Goal: Task Accomplishment & Management: Contribute content

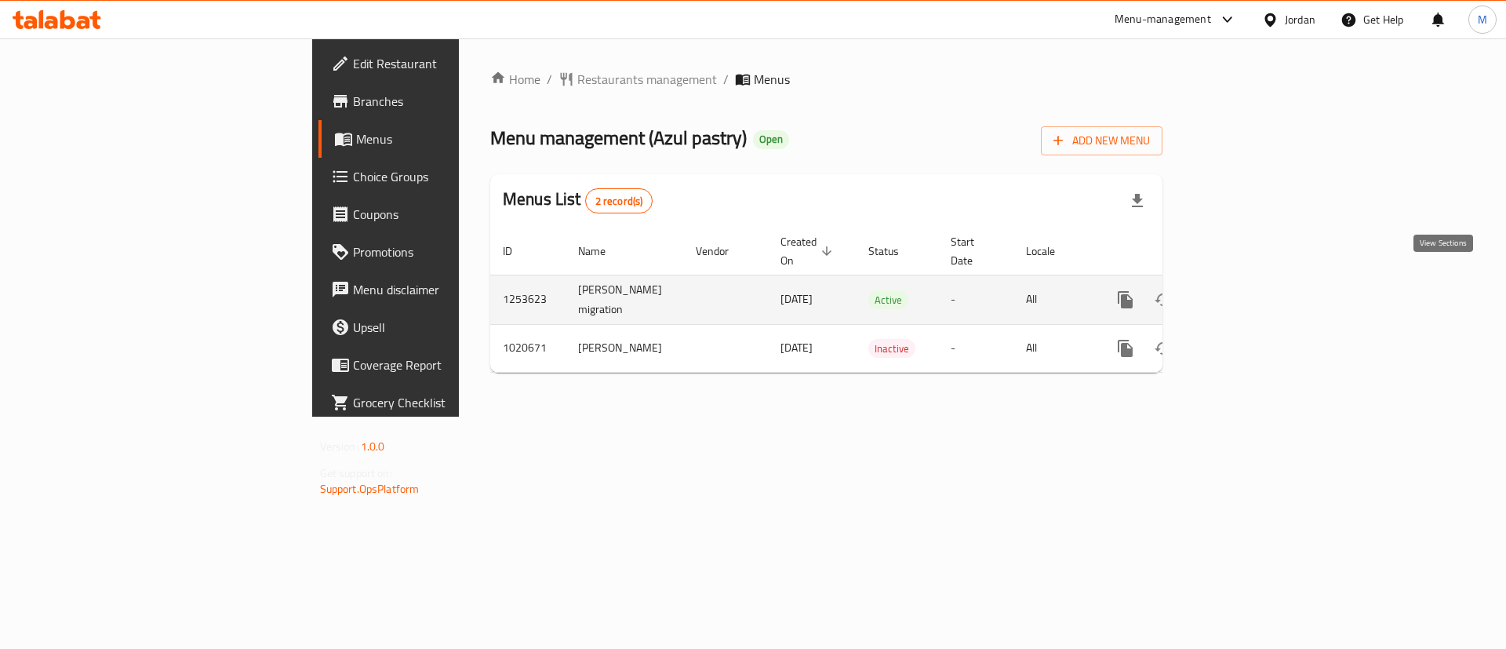
click at [1248, 290] on icon "enhanced table" at bounding box center [1238, 299] width 19 height 19
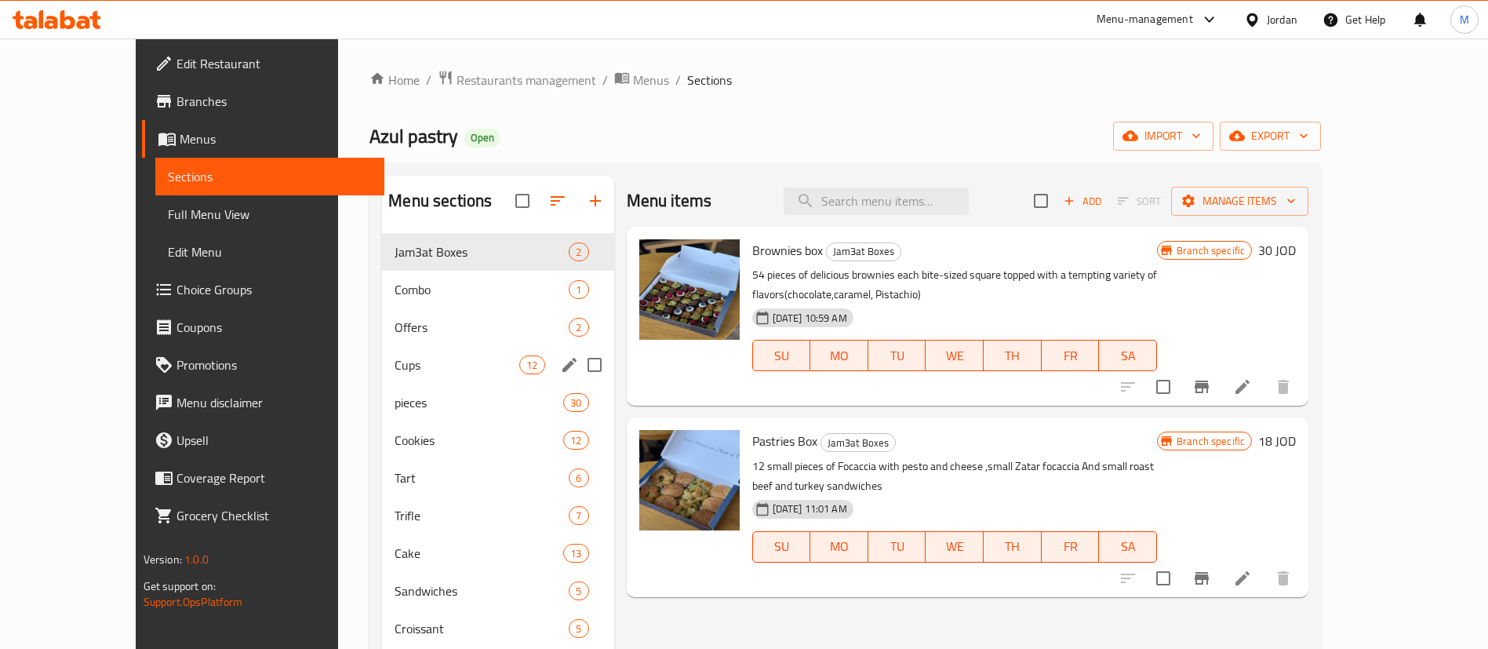
click at [463, 374] on div "Cups 12" at bounding box center [497, 365] width 231 height 38
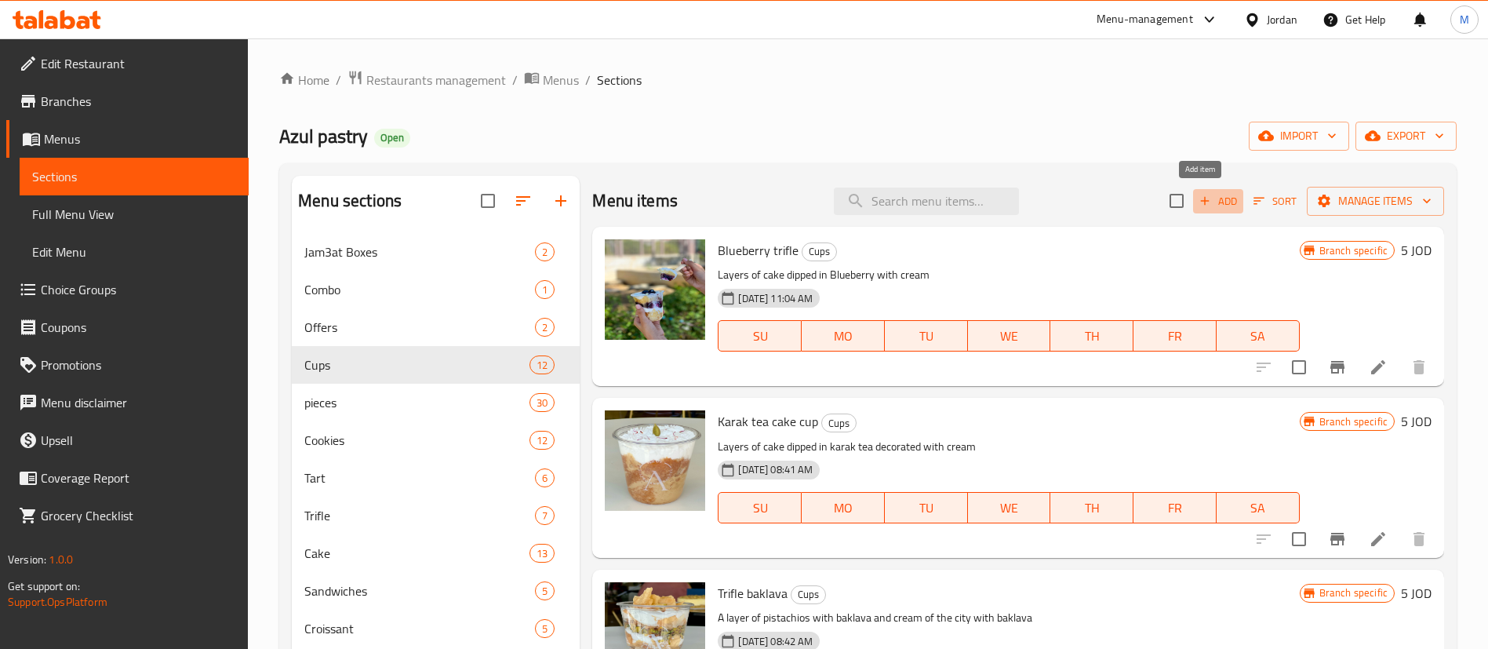
click at [1201, 202] on span "Add" at bounding box center [1218, 201] width 42 height 18
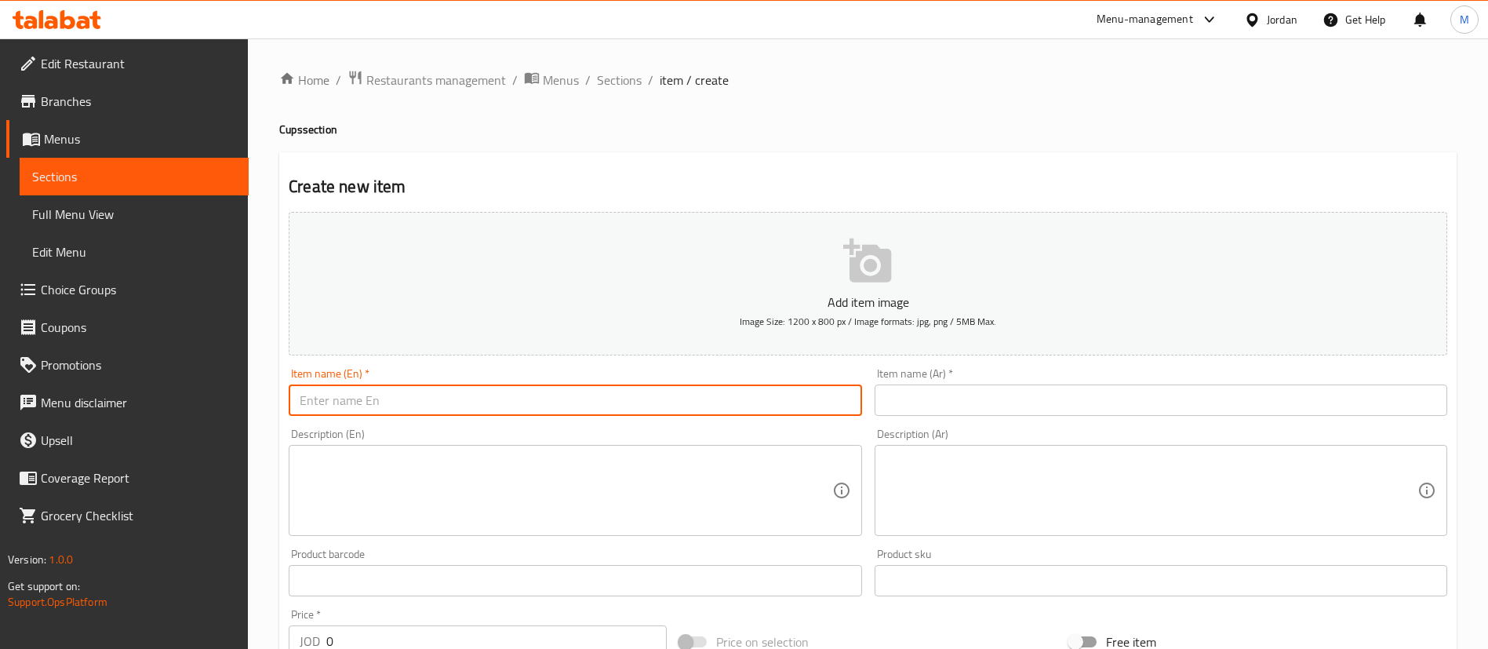
click at [735, 398] on input "text" at bounding box center [575, 399] width 572 height 31
paste input "Banana pudding"
type input "Banana pudding"
click at [624, 491] on textarea at bounding box center [566, 490] width 532 height 74
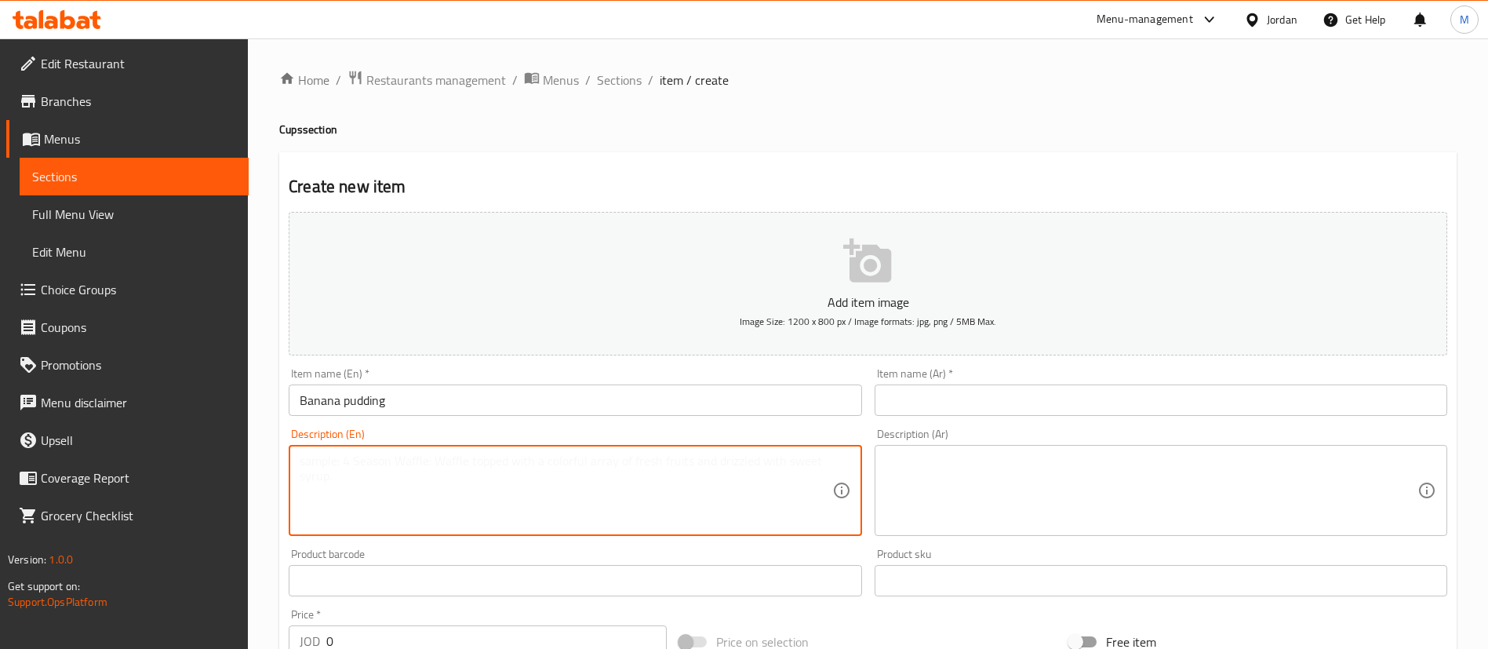
paste textarea "Creamy vanilla pudding, fresh banana slices, and crunchy wafers on top"
type textarea "Creamy vanilla pudding, fresh banana slices, and crunchy wafers on top"
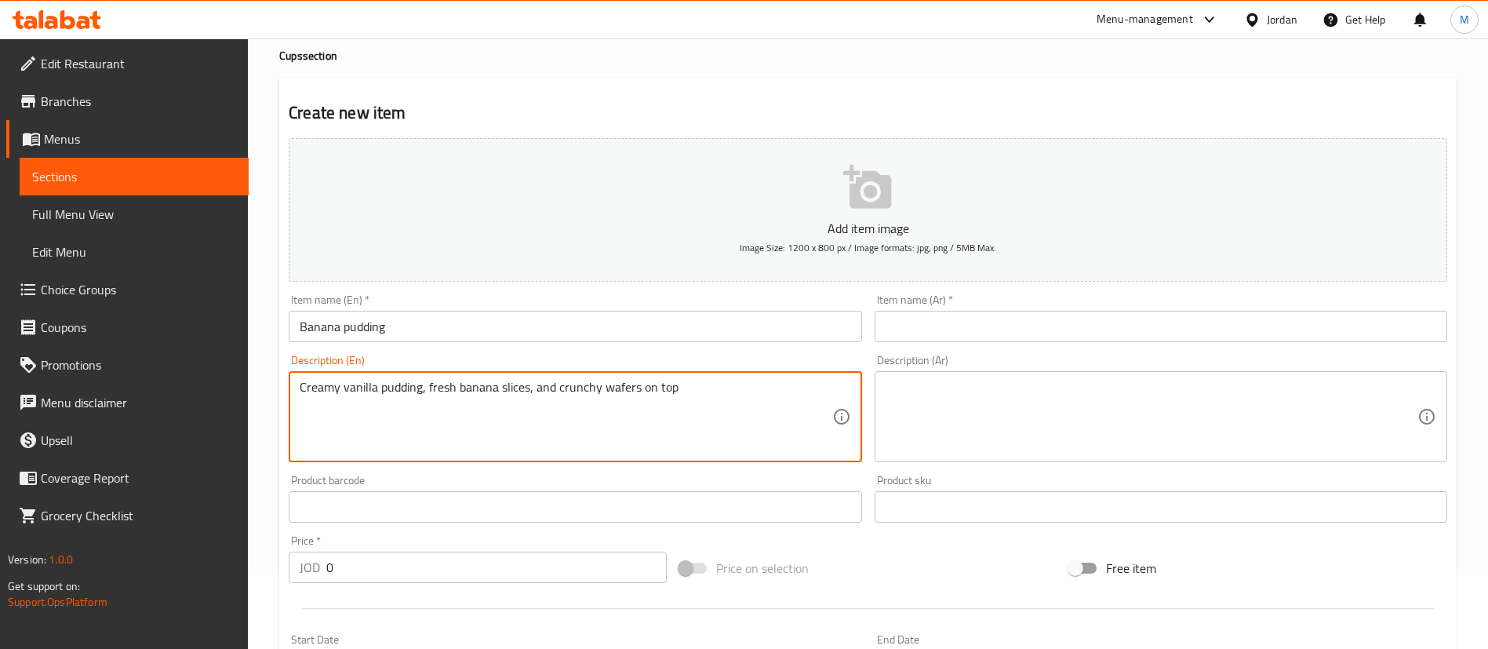
scroll to position [118, 0]
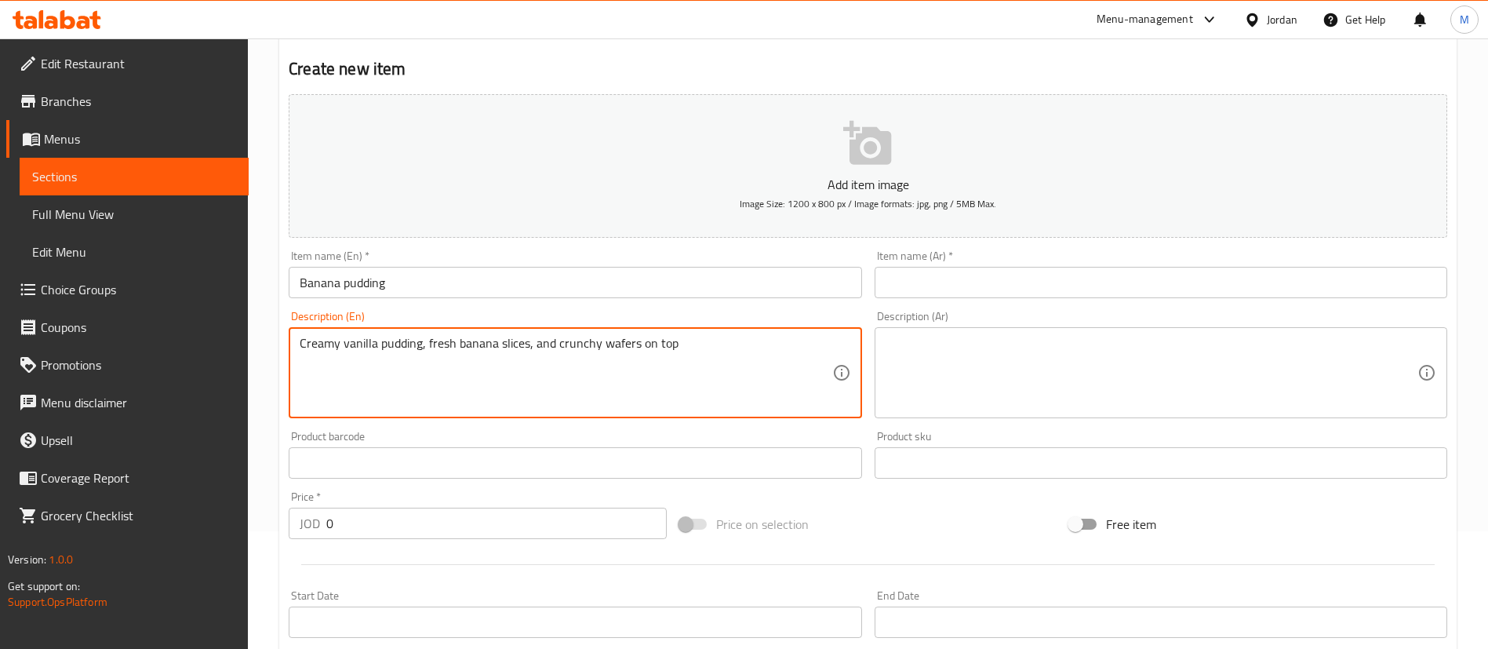
click at [548, 516] on input "0" at bounding box center [496, 522] width 340 height 31
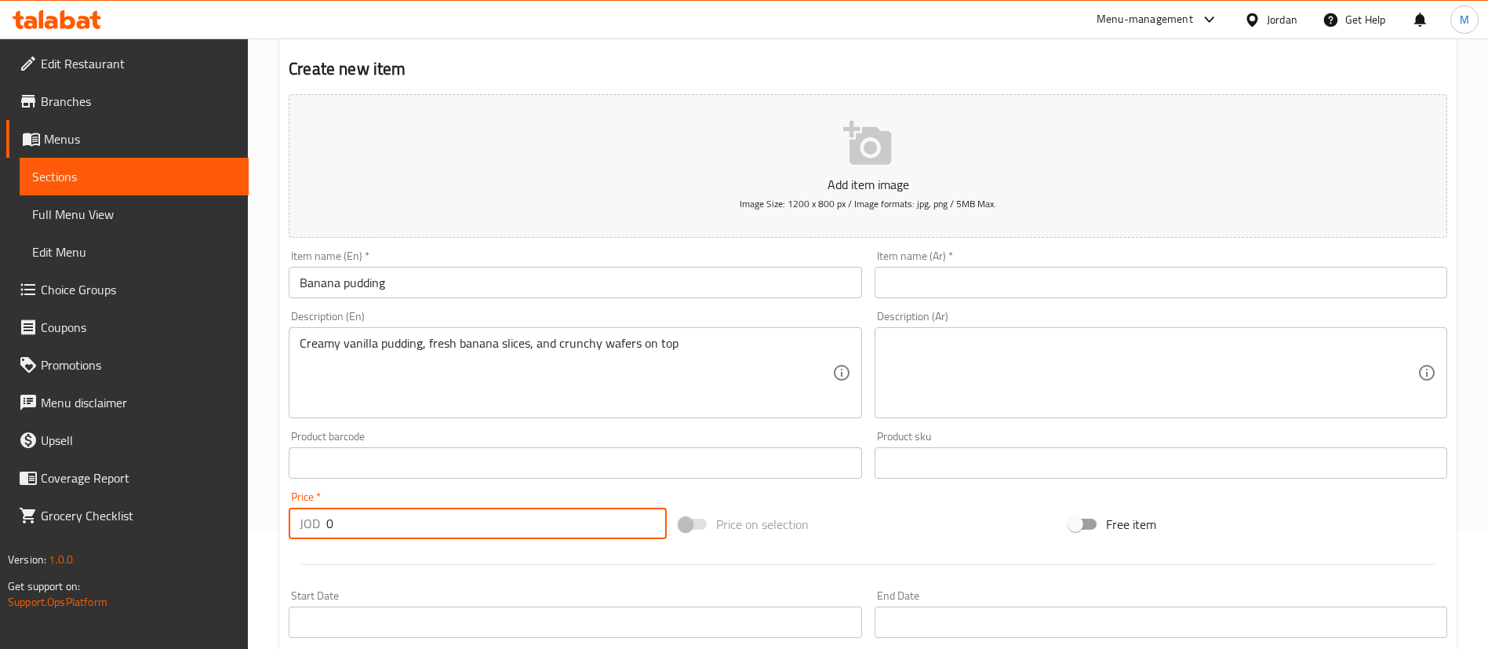
click at [548, 516] on input "0" at bounding box center [496, 522] width 340 height 31
type input "3.5"
click at [987, 281] on input "text" at bounding box center [1160, 282] width 572 height 31
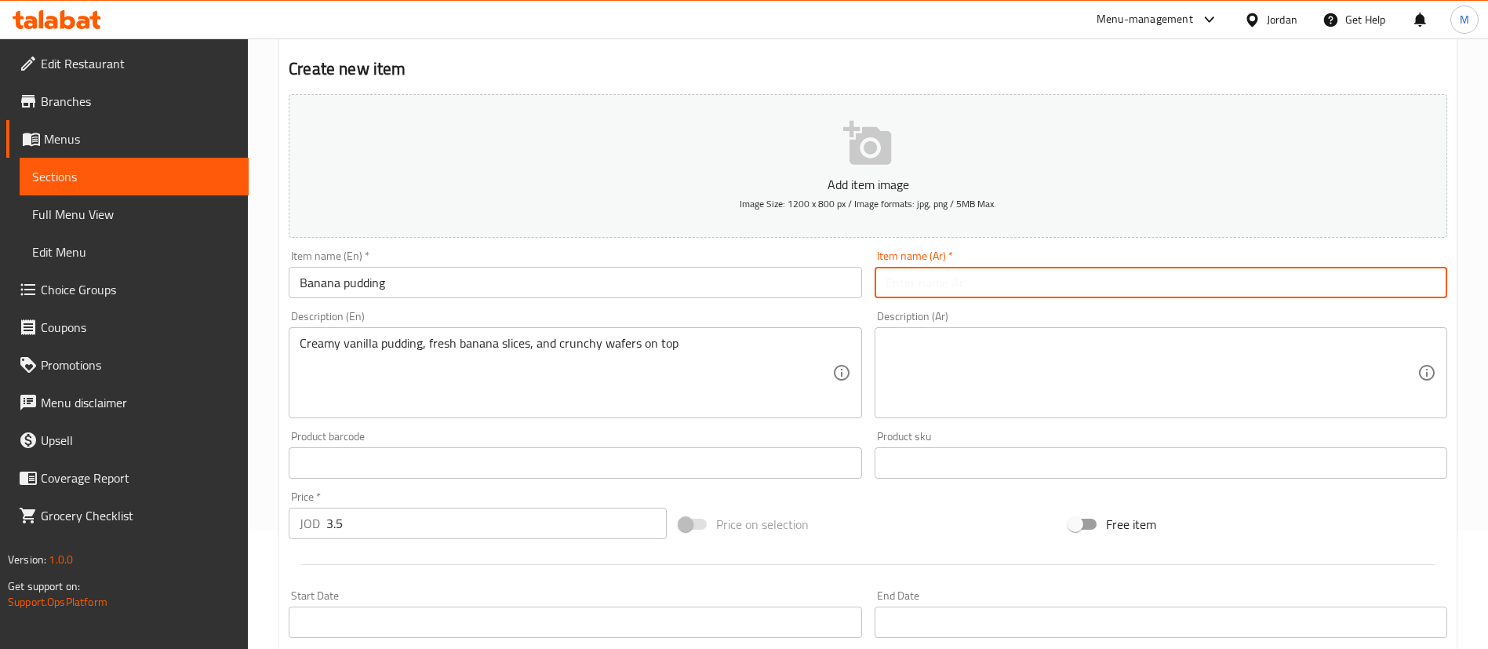
paste input "بودنغ الموز"
type input "بودنغ الموز"
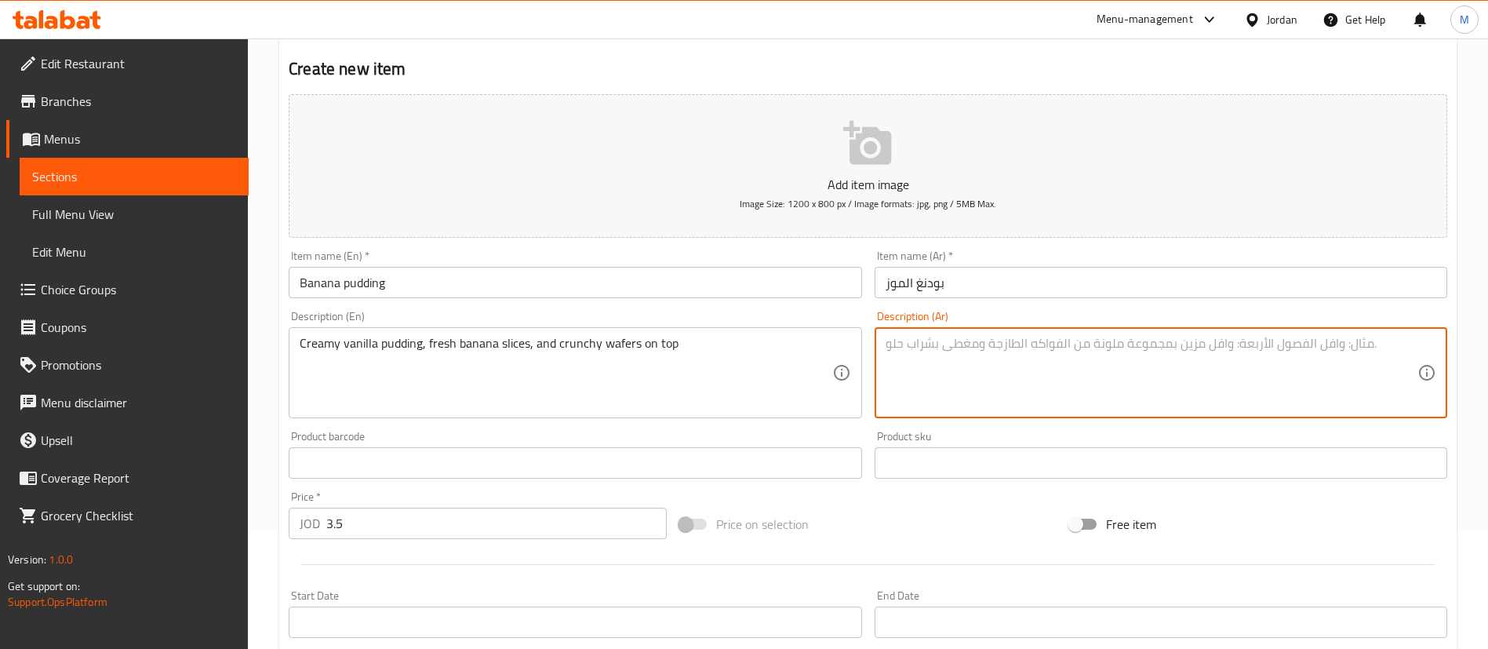
click at [972, 343] on textarea at bounding box center [1151, 373] width 532 height 74
paste textarea "[PERSON_NAME]، شرائح الموز الطازجة، ورقائق الويفر المقرمشة في الأعلى."
type textarea "[PERSON_NAME]، شرائح الموز الطازجة، ورقائق الويفر المقرمشة في الأعلى."
click at [765, 80] on h2 "Create new item" at bounding box center [868, 69] width 1158 height 24
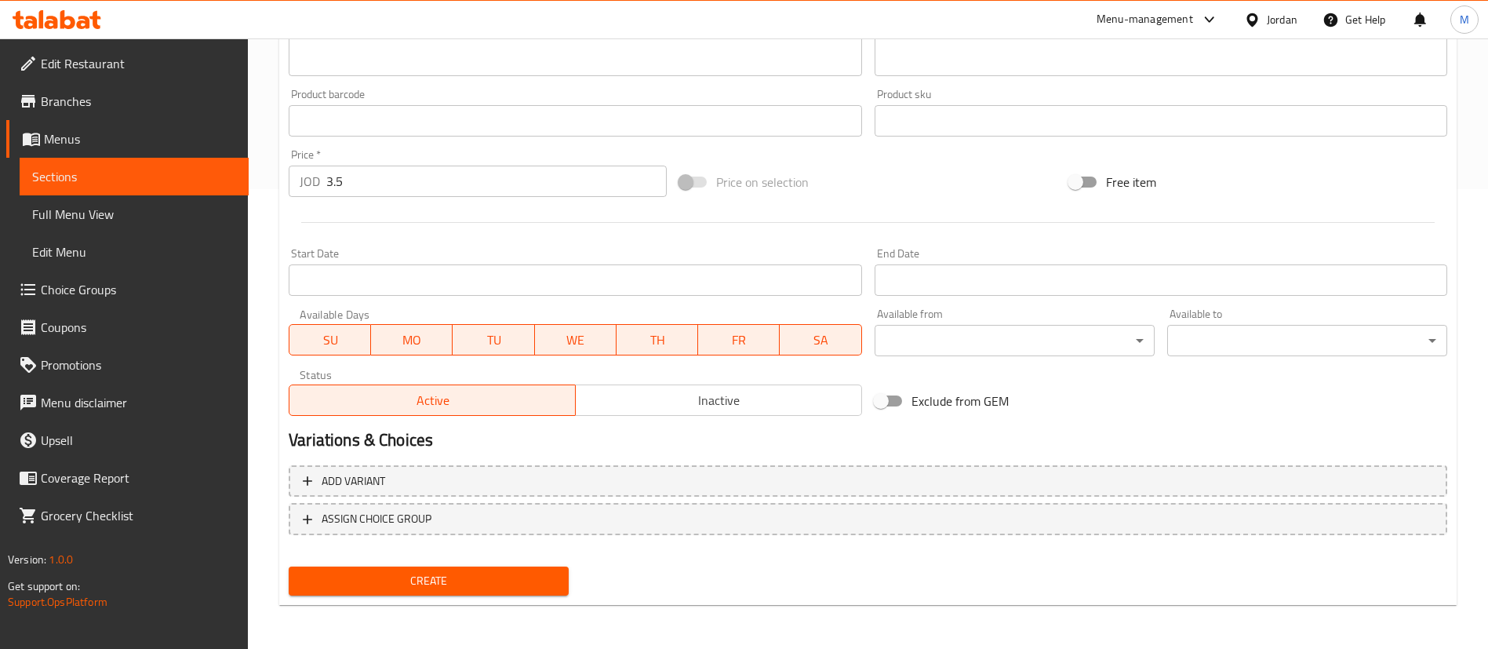
click at [568, 587] on button "Create" at bounding box center [429, 580] width 280 height 29
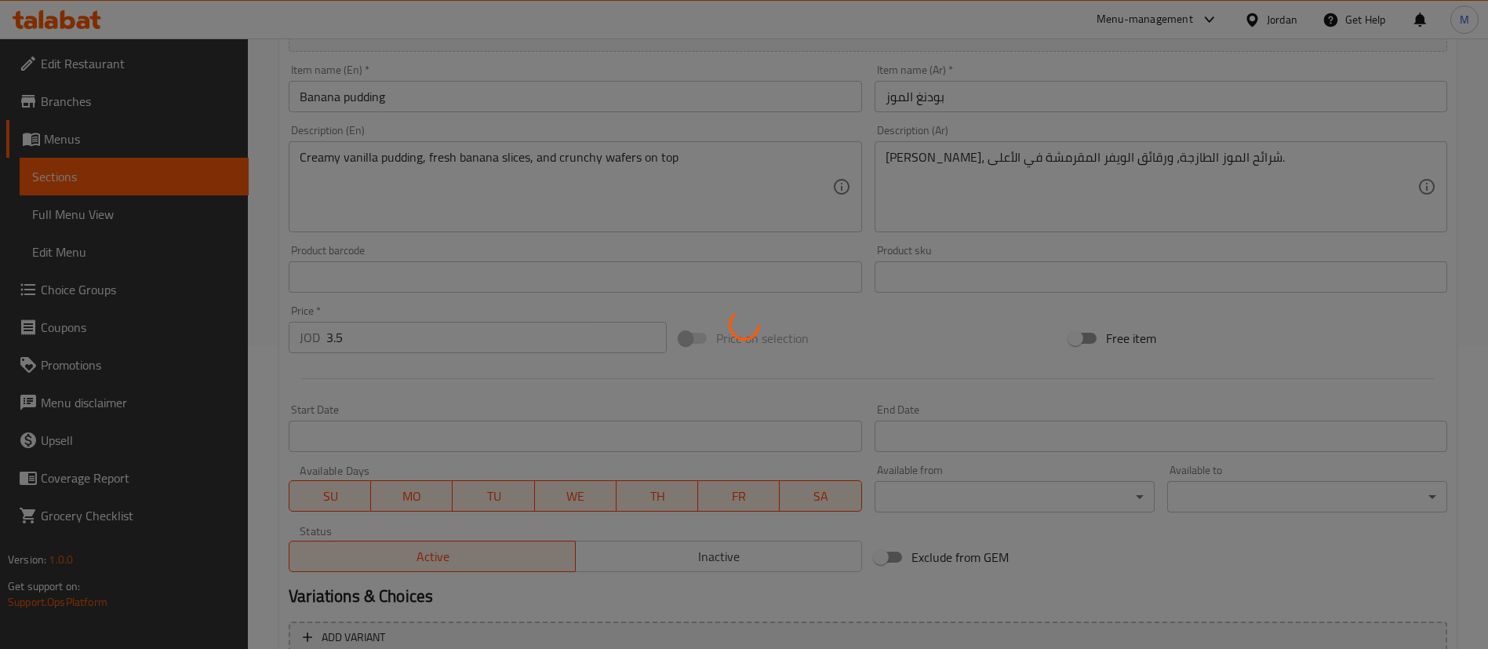
scroll to position [0, 0]
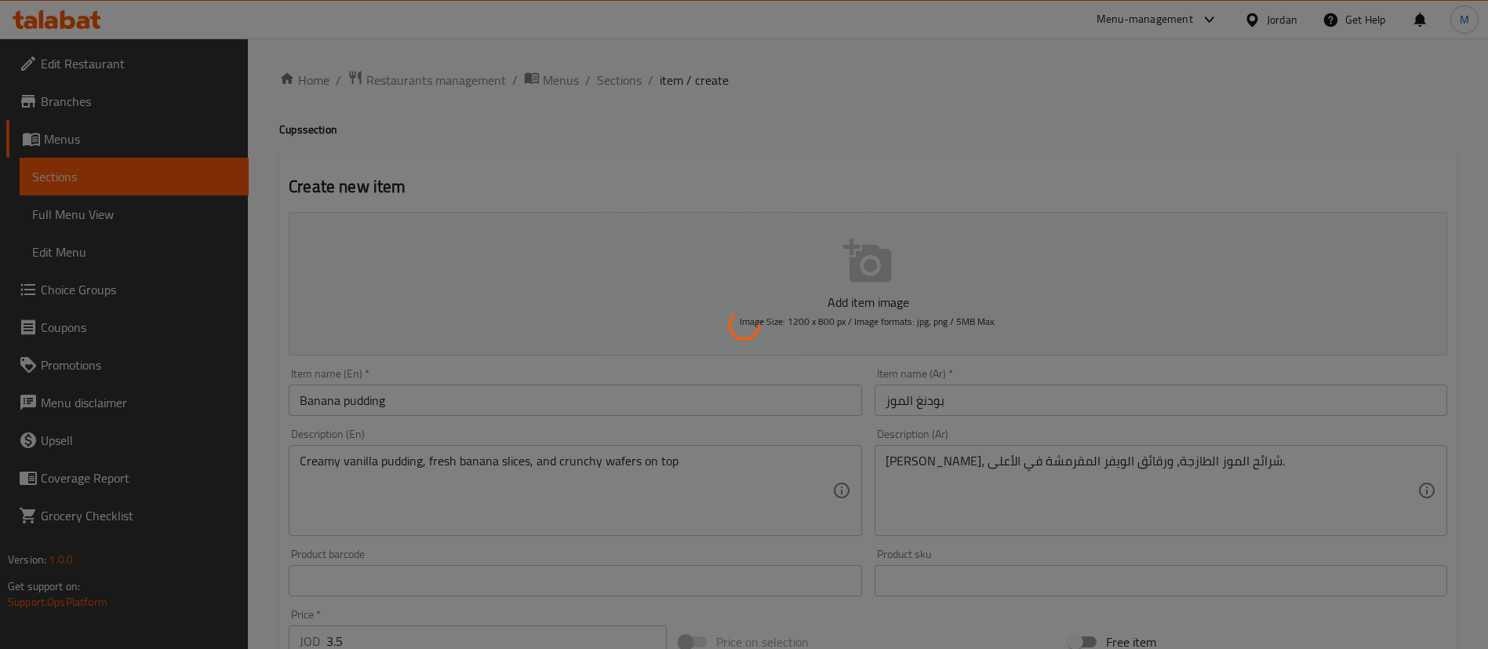
type input "0"
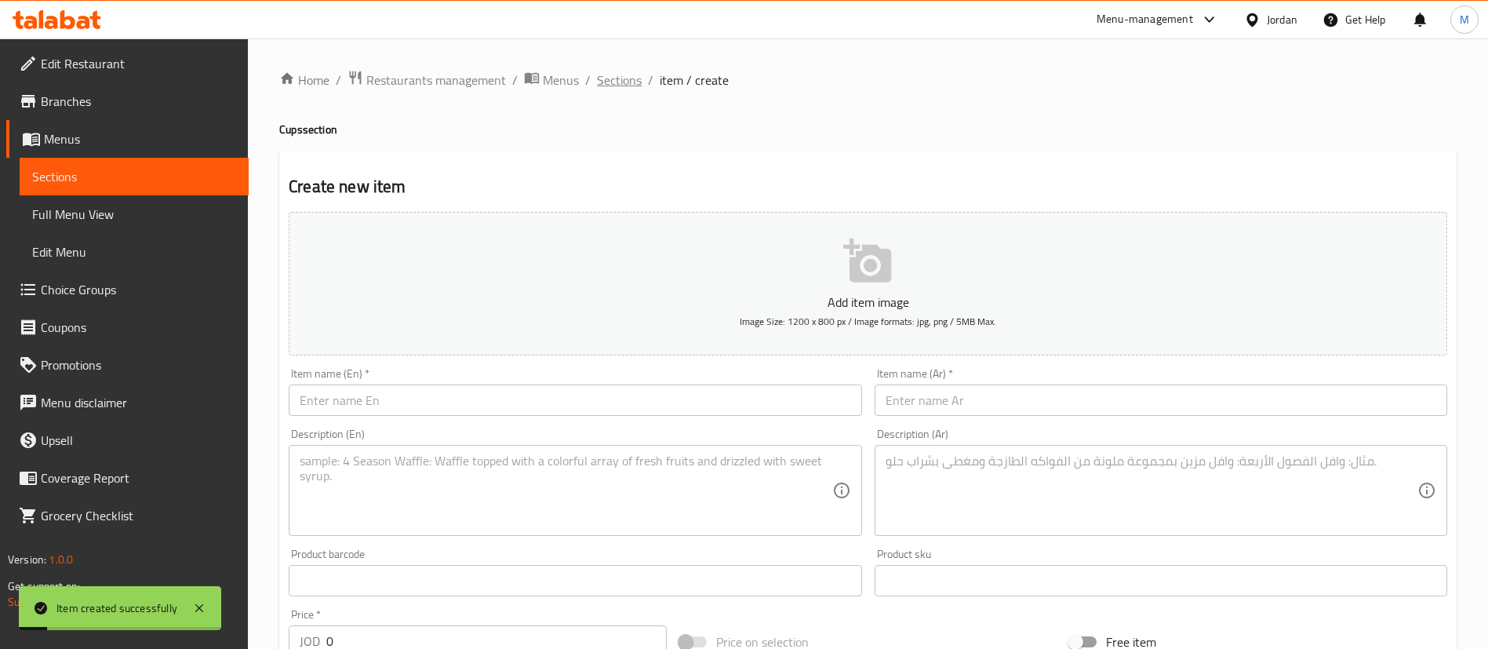
click at [617, 84] on span "Sections" at bounding box center [619, 80] width 45 height 19
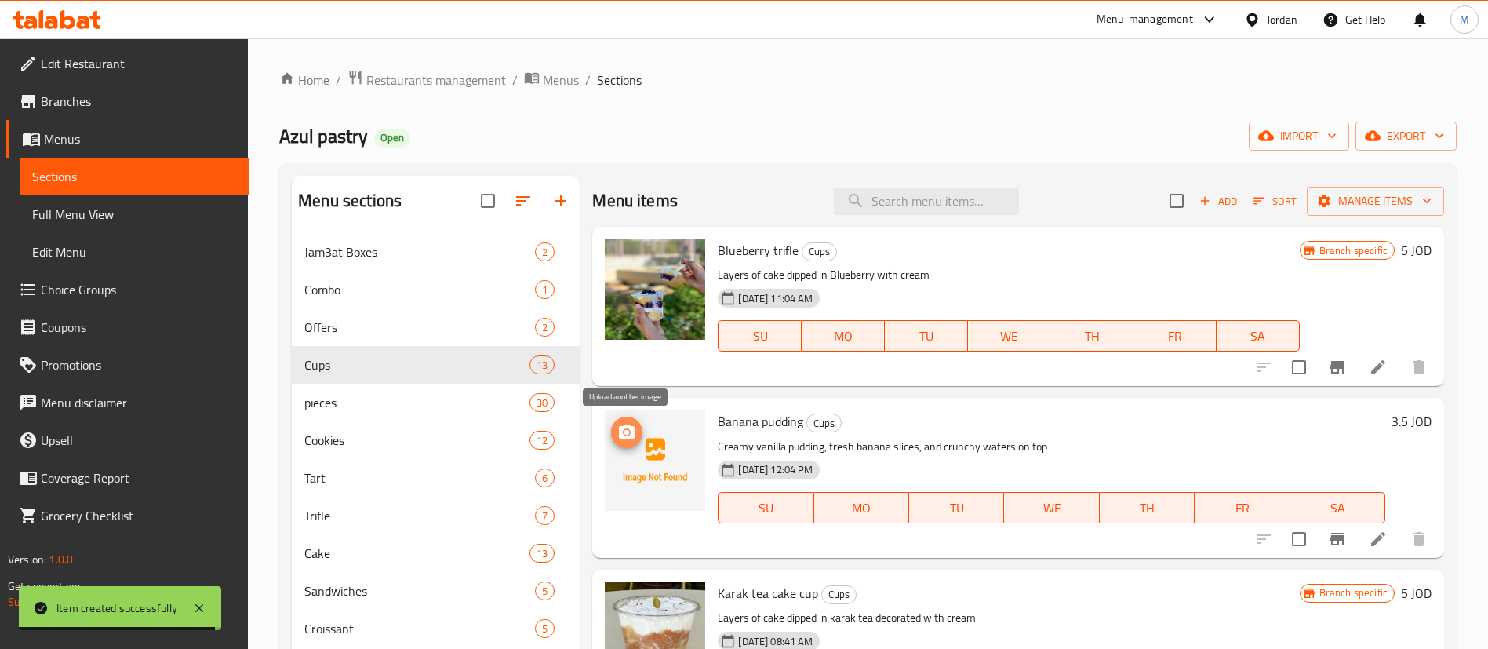
click at [634, 423] on icon "upload picture" at bounding box center [626, 432] width 19 height 19
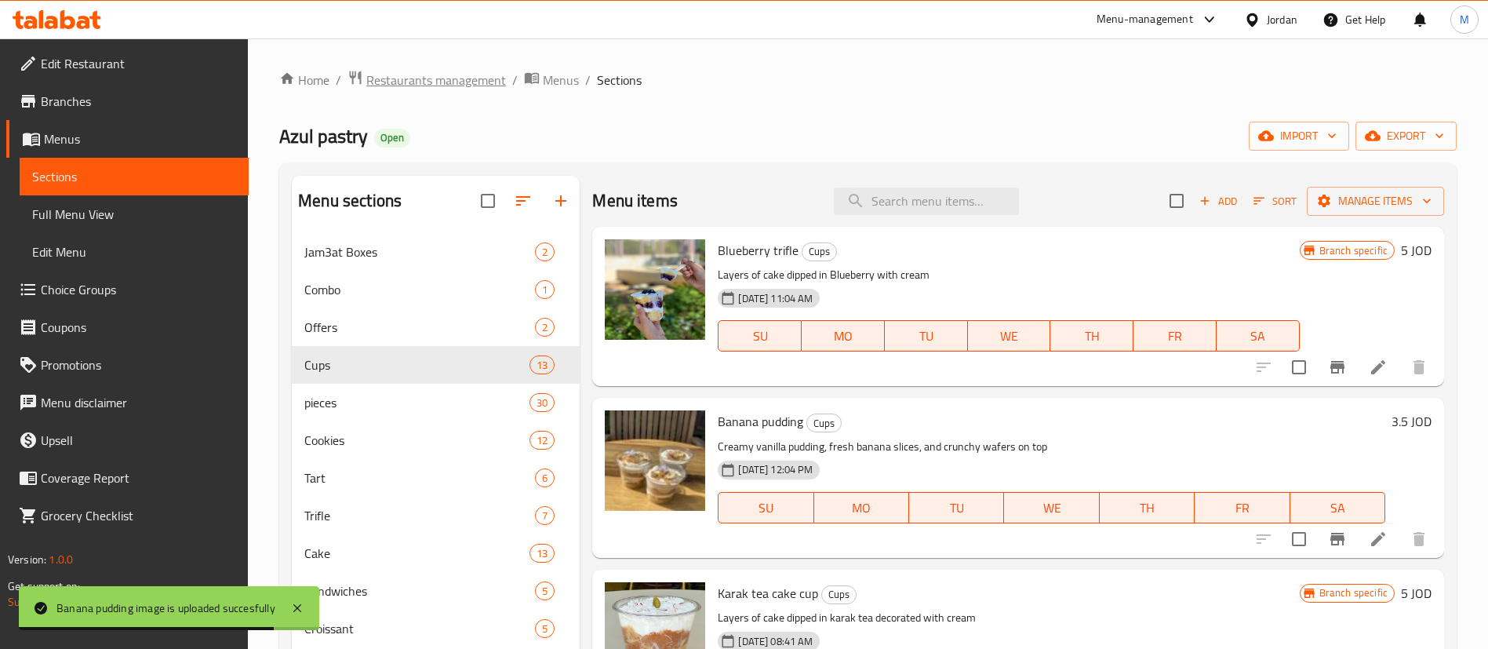
click at [464, 82] on span "Restaurants management" at bounding box center [436, 80] width 140 height 19
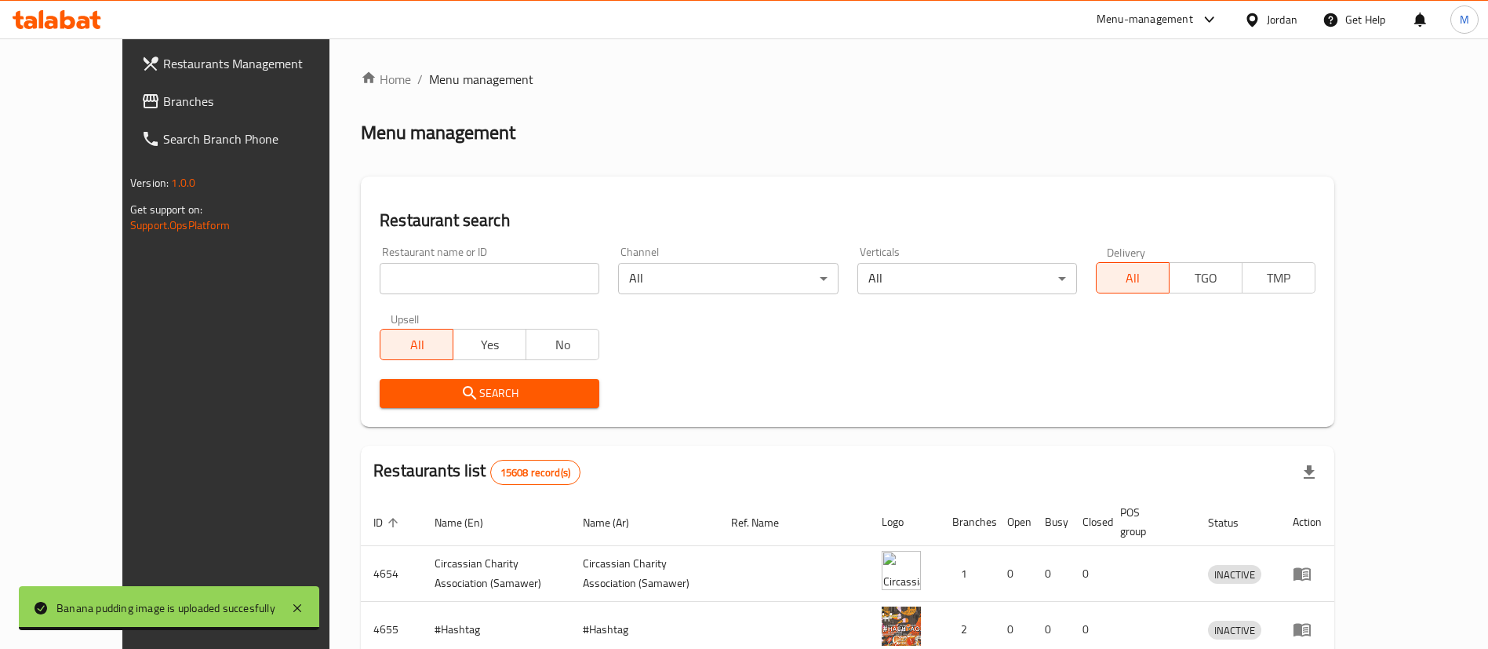
click at [515, 274] on input "search" at bounding box center [490, 278] width 220 height 31
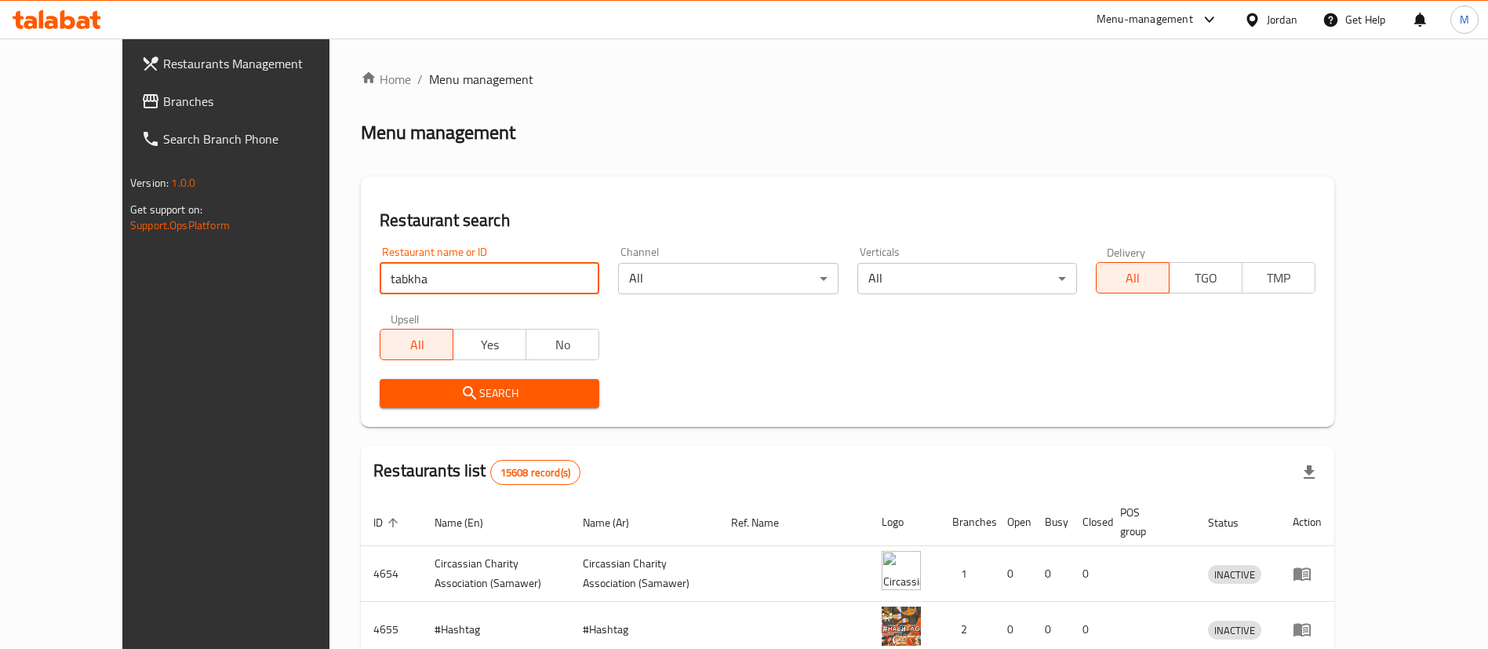
type input "Tabkha W [GEOGRAPHIC_DATA]"
click at [526, 390] on span "Search" at bounding box center [489, 393] width 194 height 20
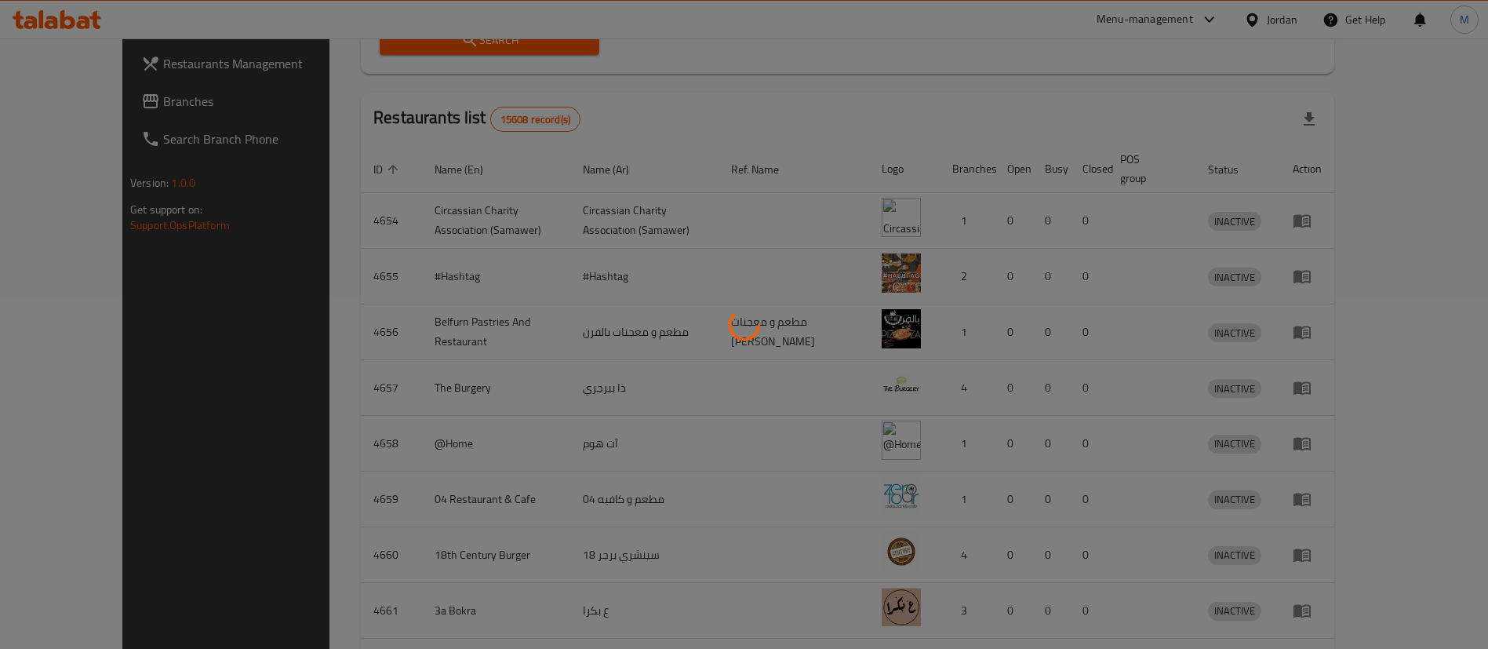
scroll to position [76, 0]
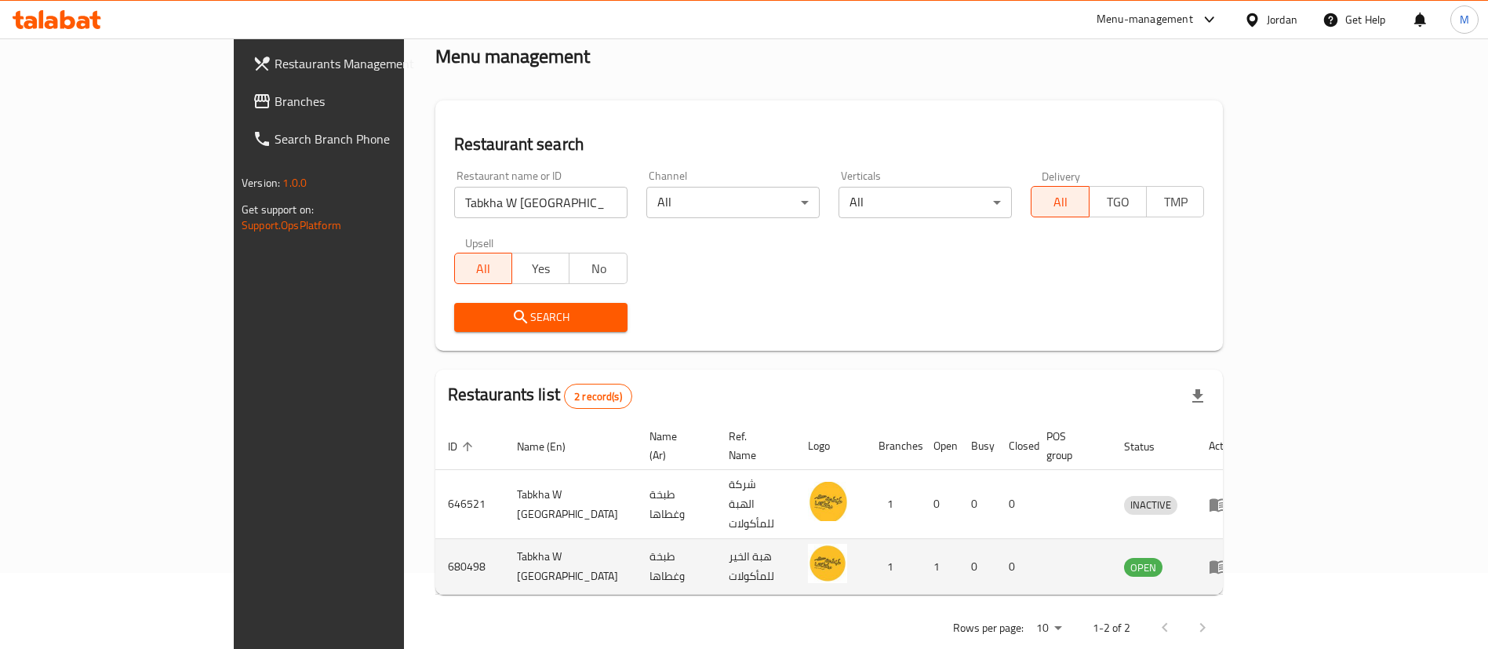
click at [1227, 557] on icon "enhanced table" at bounding box center [1217, 566] width 19 height 19
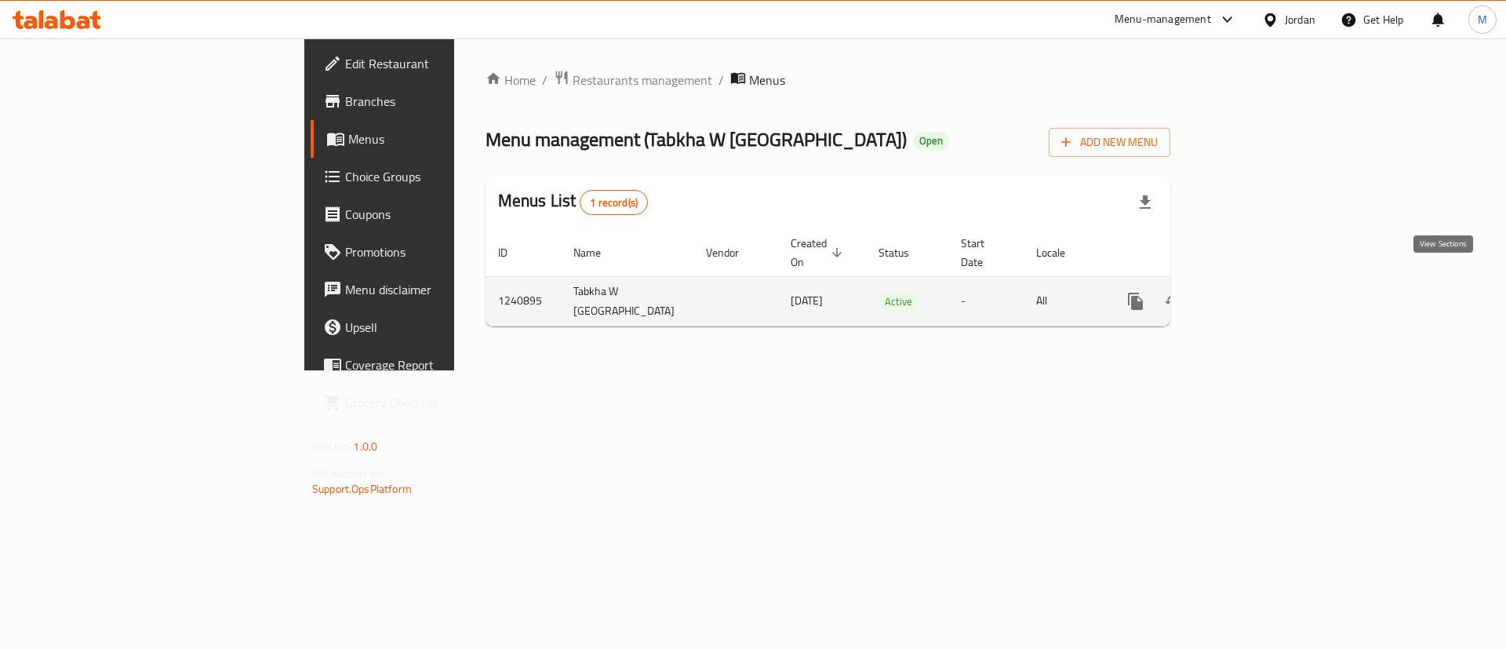
click at [1258, 292] on icon "enhanced table" at bounding box center [1248, 301] width 19 height 19
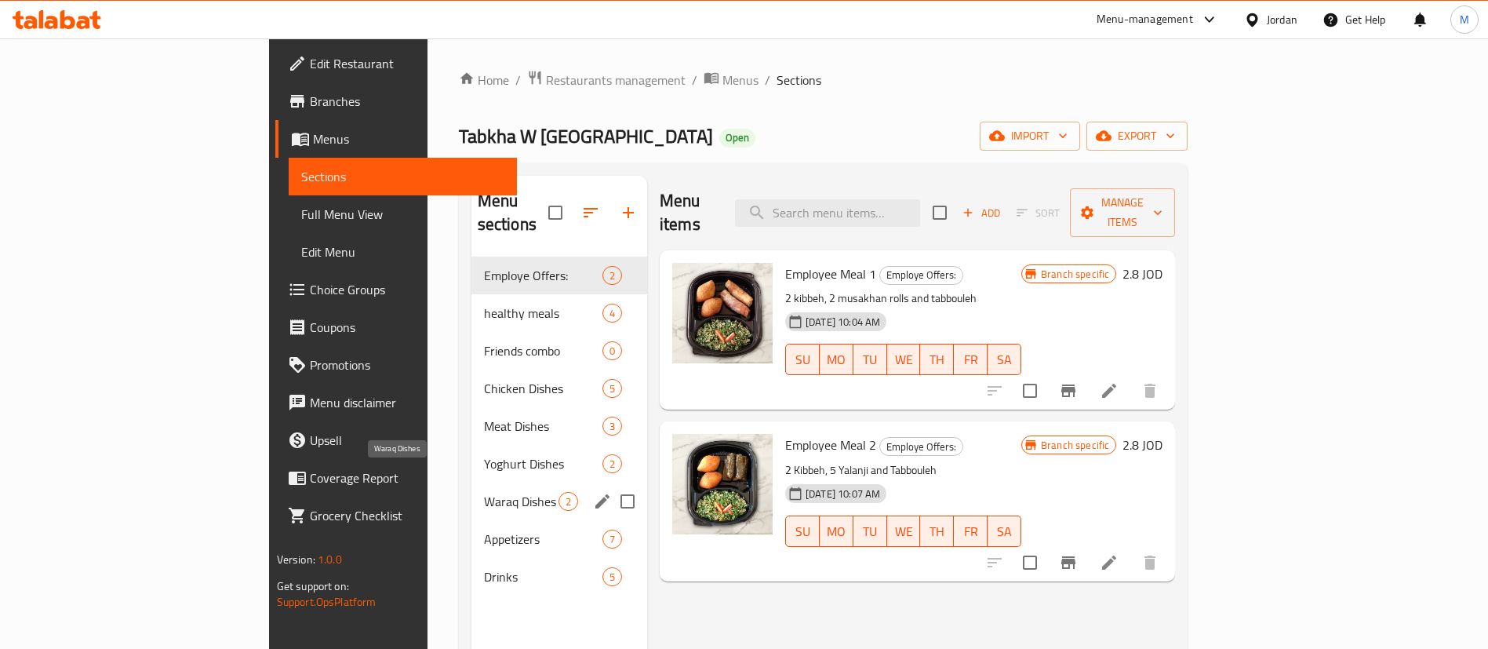
click at [484, 492] on span "Waraq Dishes" at bounding box center [521, 501] width 74 height 19
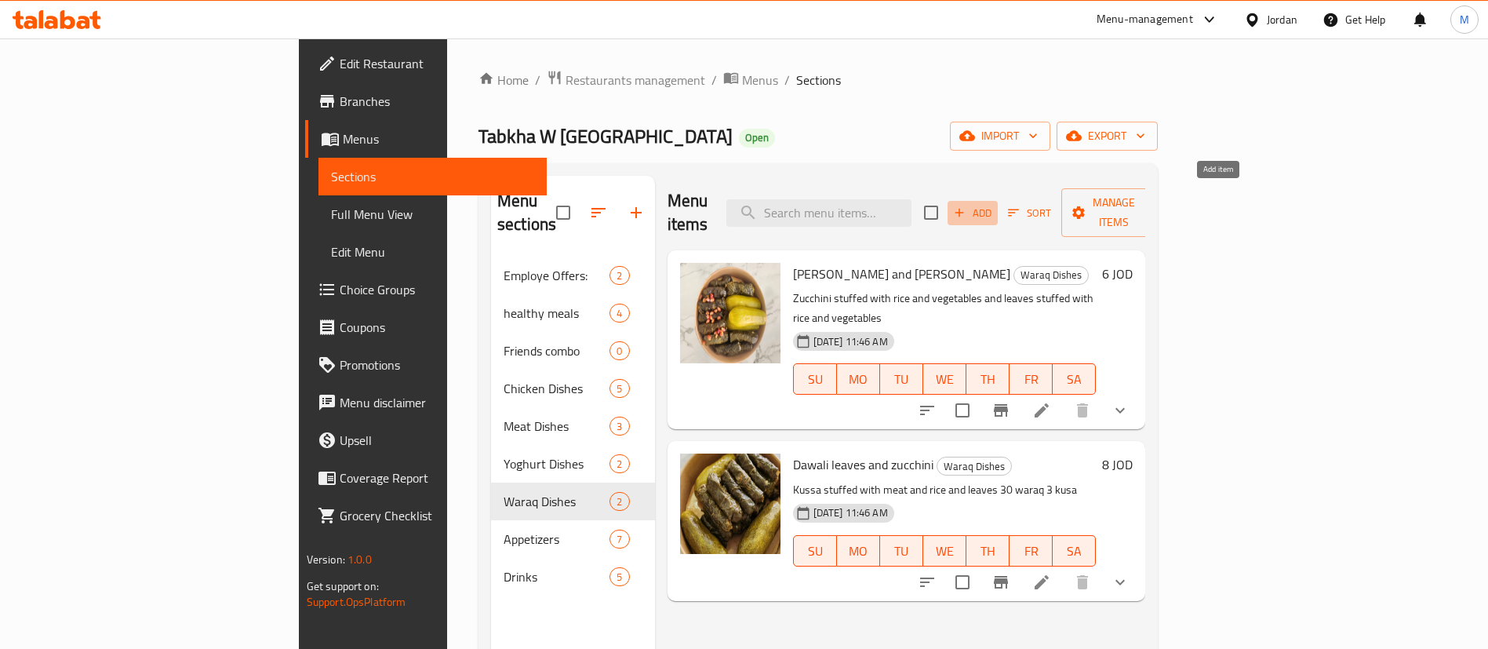
click at [994, 209] on span "Add" at bounding box center [972, 213] width 42 height 18
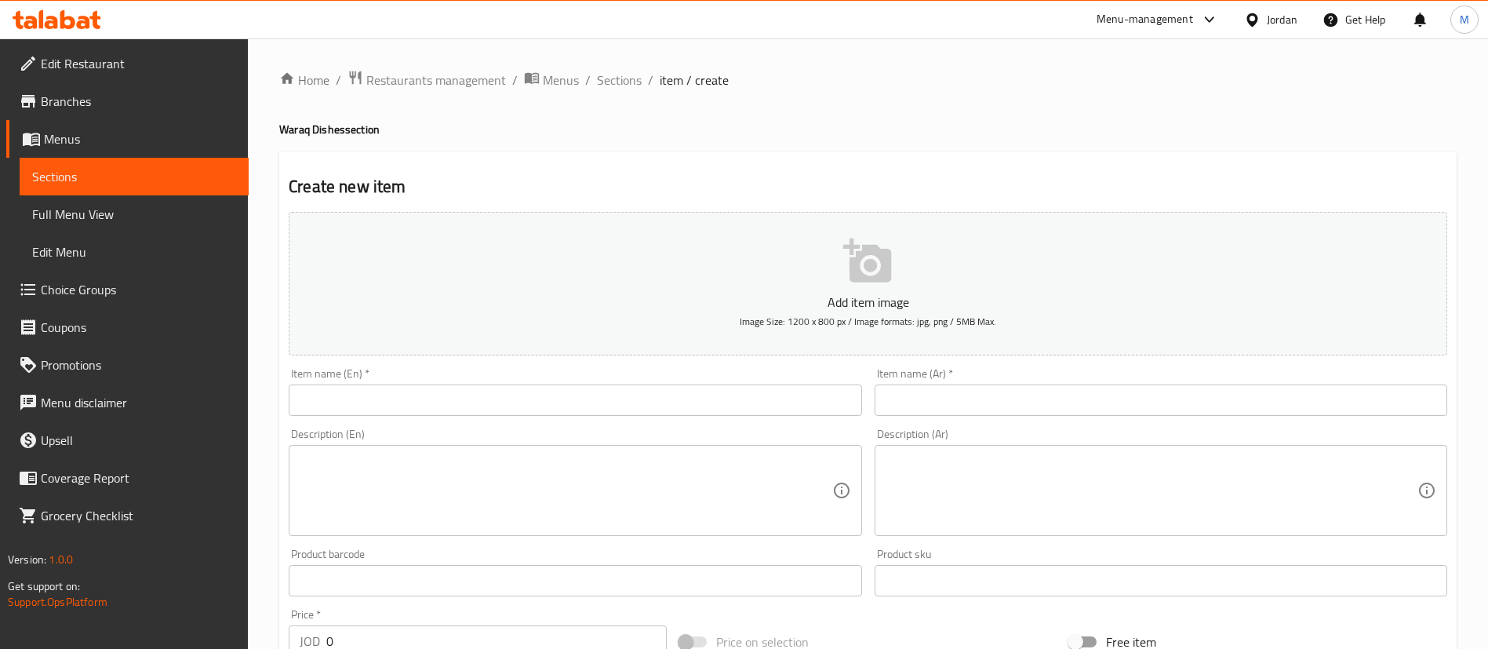
click at [1117, 407] on input "text" at bounding box center [1160, 399] width 572 height 31
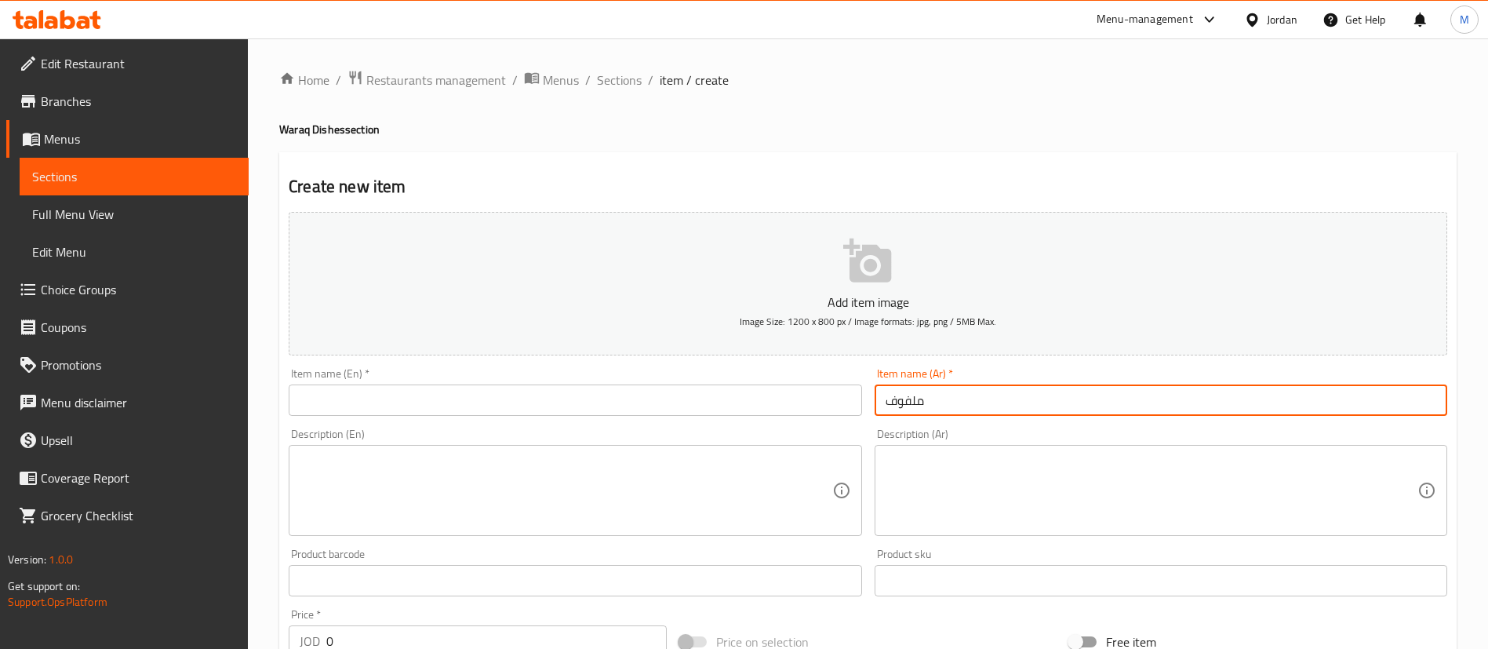
type input "ملفوف"
click at [791, 400] on input "text" at bounding box center [575, 399] width 572 height 31
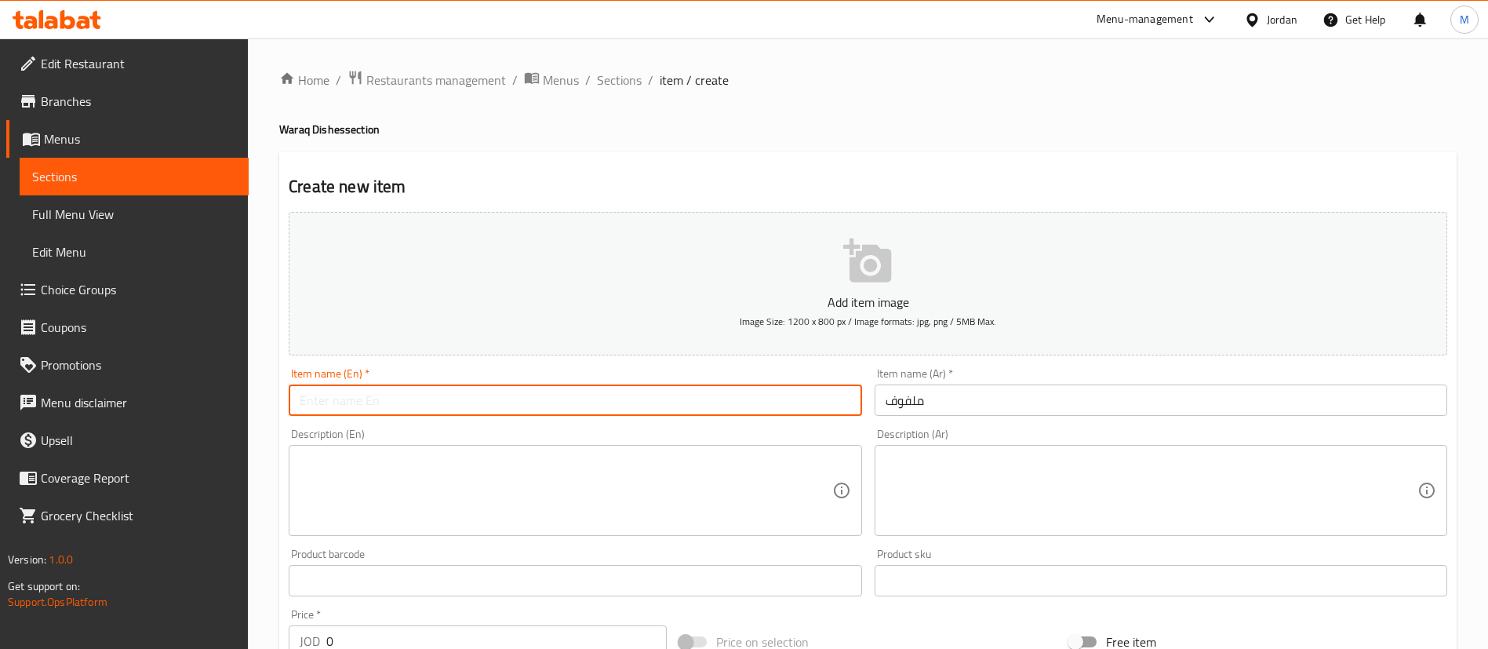
type input "’"
type input "Malfoof"
click at [768, 472] on textarea at bounding box center [566, 490] width 532 height 74
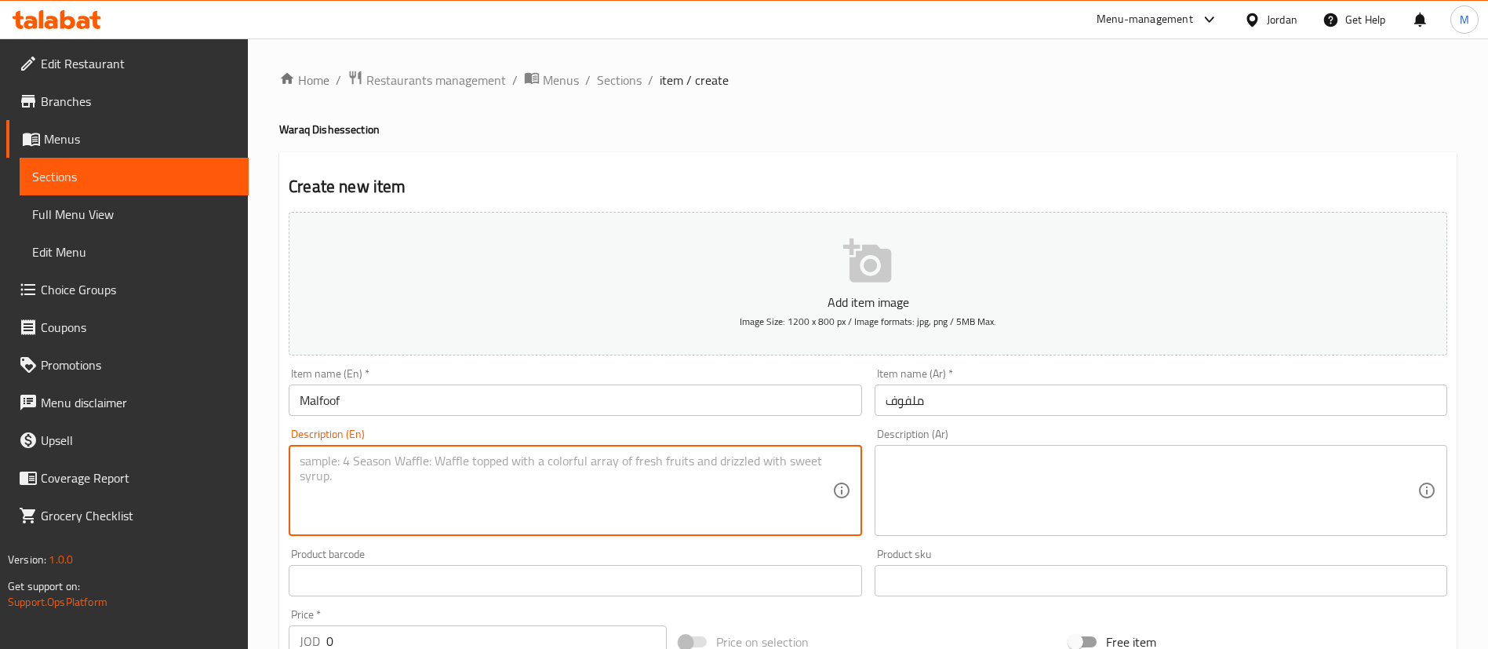
click at [1012, 465] on textarea at bounding box center [1151, 490] width 532 height 74
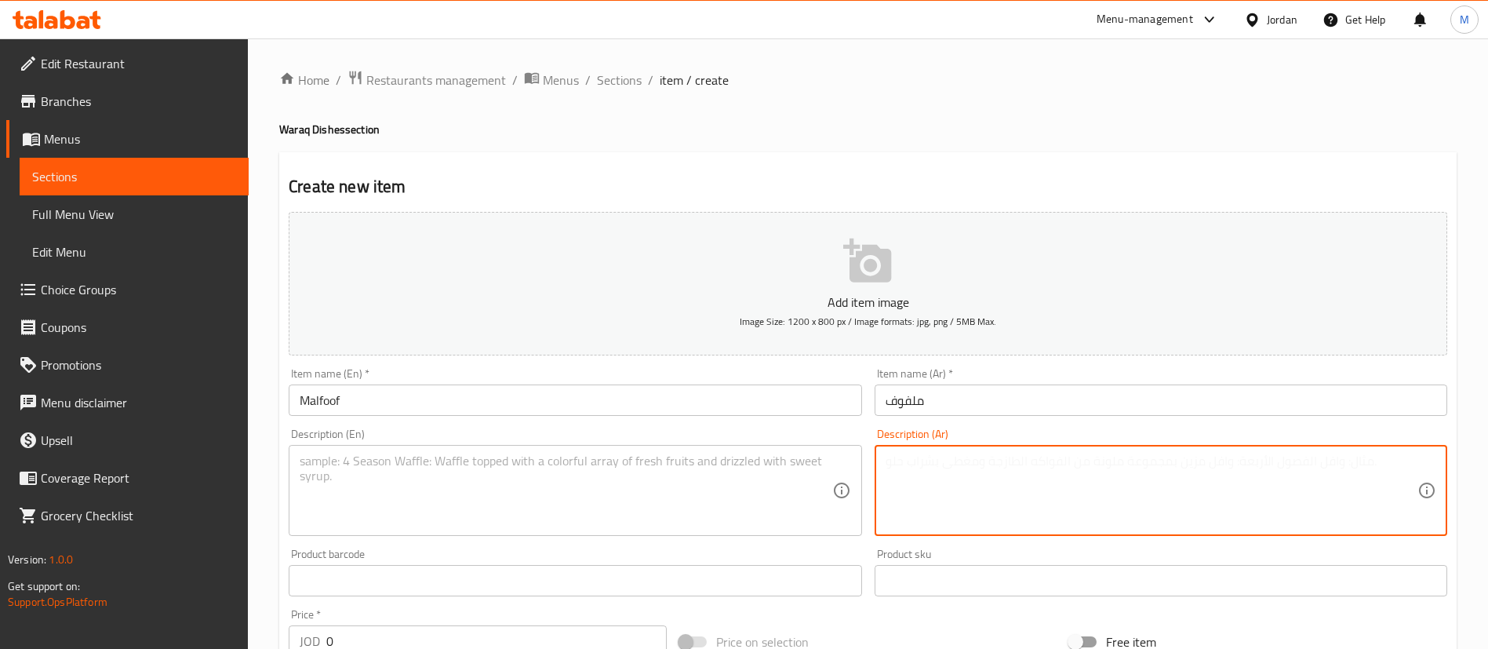
paste textarea "٢٠ قطعة من الملفوف محشي بالإرز واللحم ويقدم مع لبن"
type textarea "٢٠ قطعة من الملفوف محشي بالإرز واللحم ويقدم مع لبن"
click at [706, 482] on textarea at bounding box center [566, 490] width 532 height 74
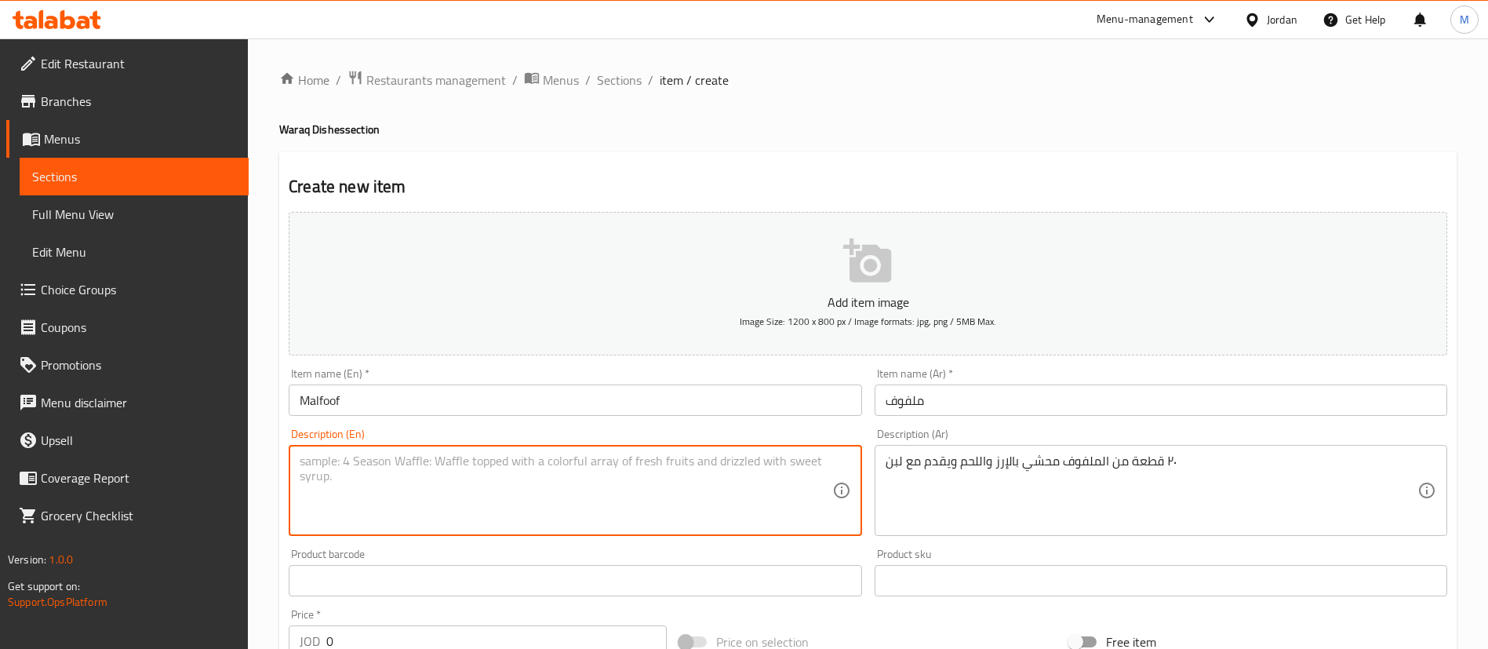
click at [639, 510] on textarea at bounding box center [566, 490] width 532 height 74
paste textarea "20 pieces of cabbage stuffed with rice and meat served with yogurt"
type textarea "20 pieces of cabbage stuffed with rice and meat served with yogurt"
click at [507, 638] on input "0" at bounding box center [496, 640] width 340 height 31
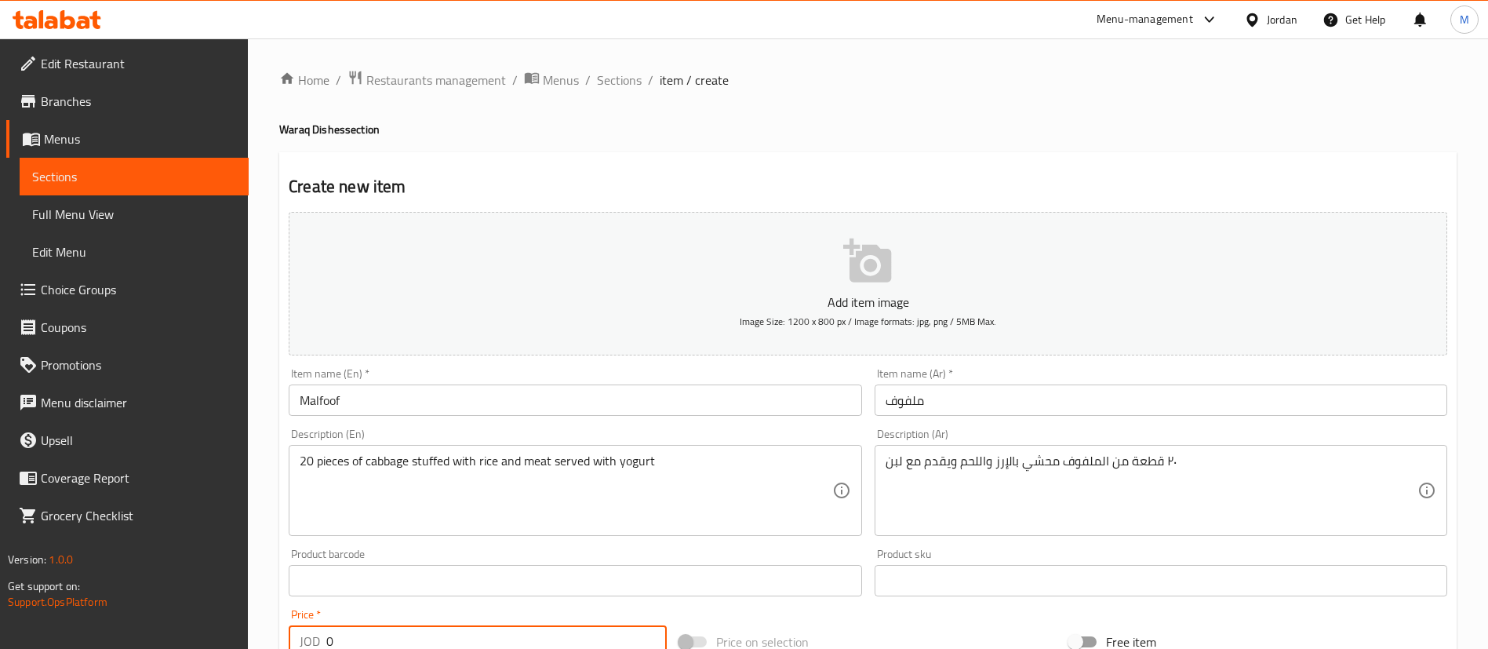
click at [505, 637] on input "0" at bounding box center [496, 640] width 340 height 31
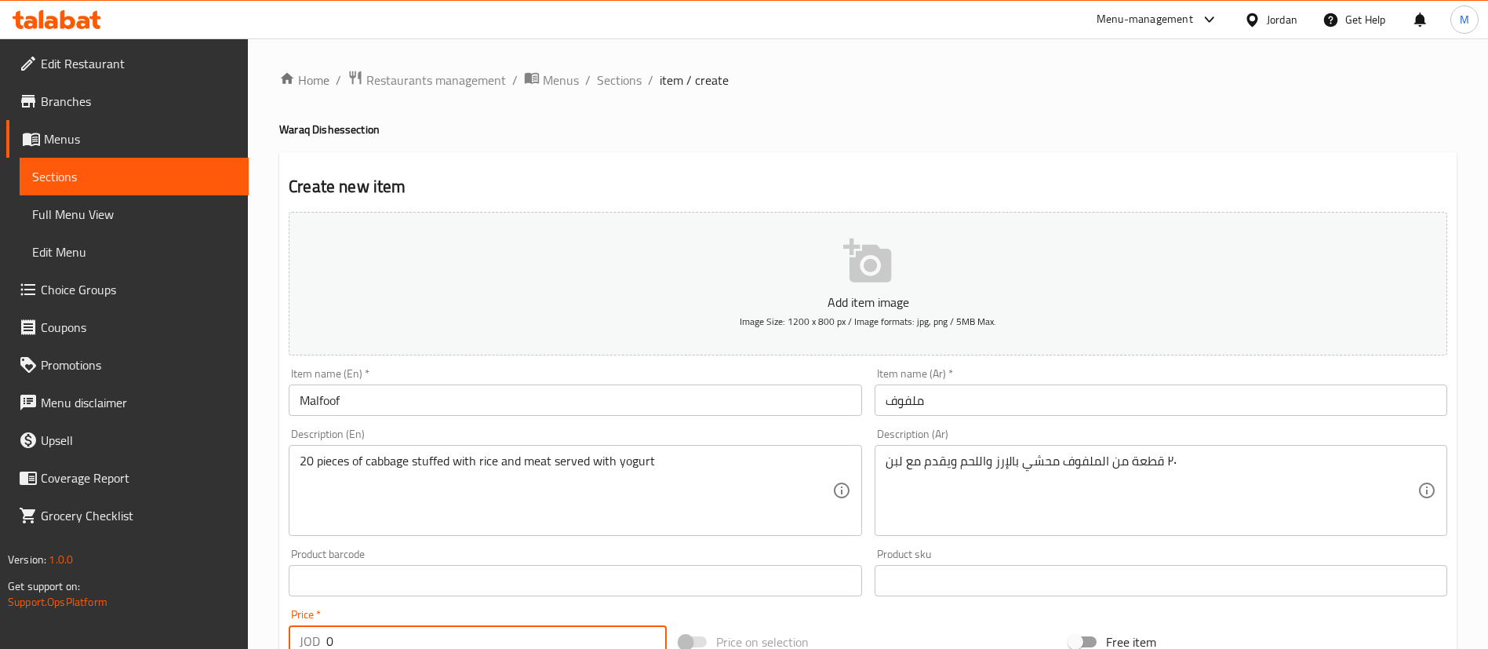
scroll to position [118, 0]
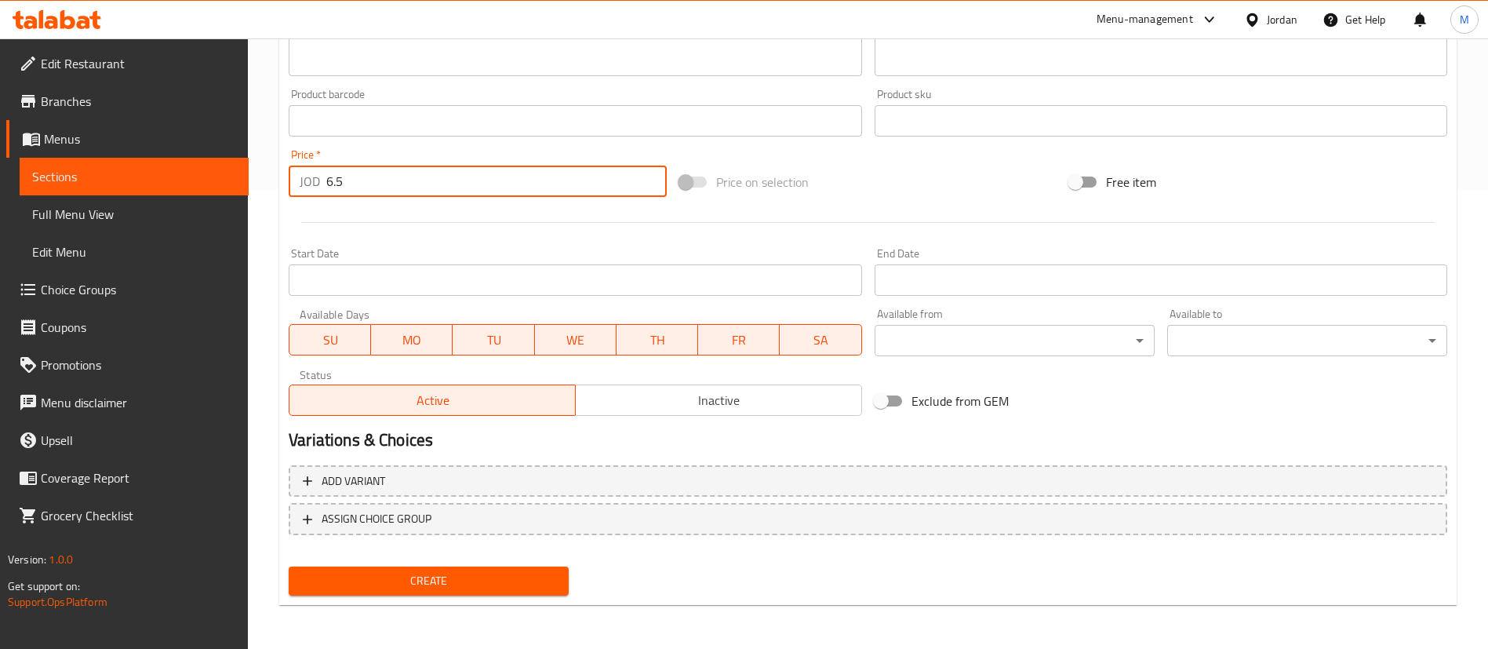
type input "6.5"
click at [553, 583] on span "Create" at bounding box center [428, 581] width 255 height 20
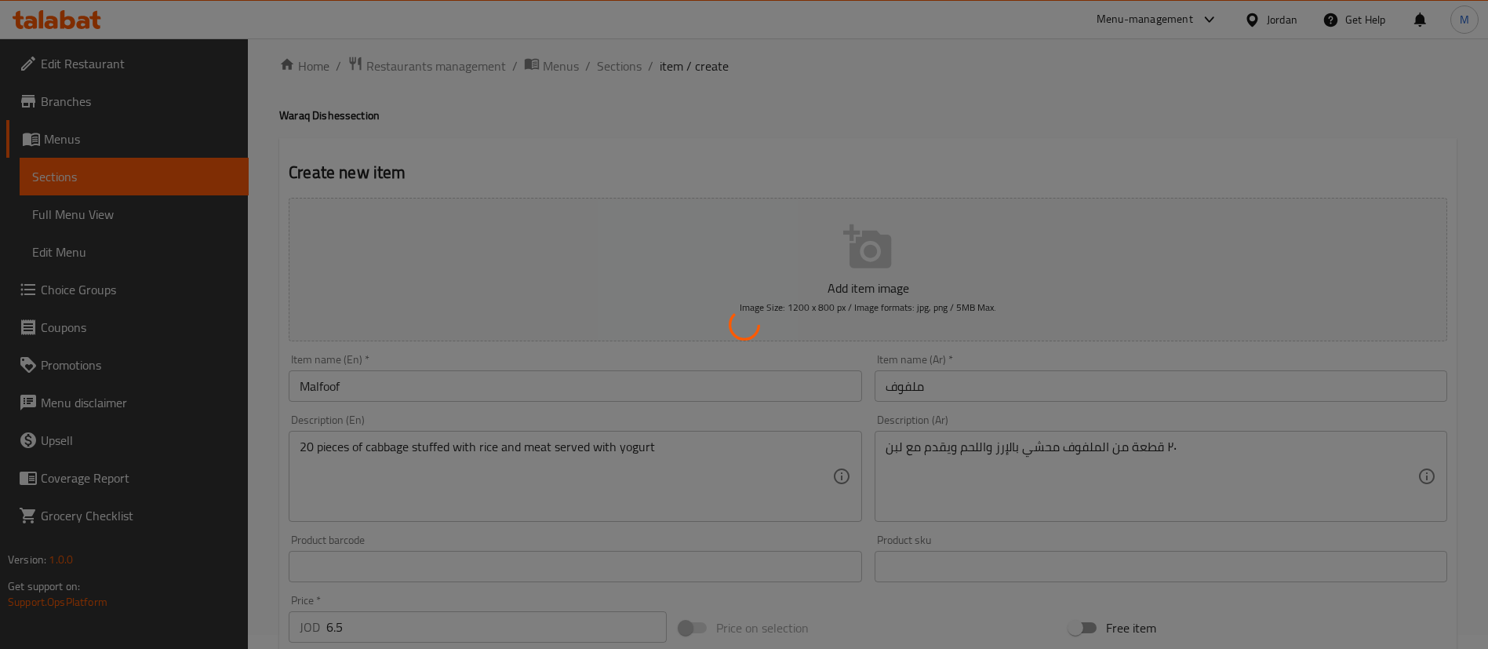
scroll to position [0, 0]
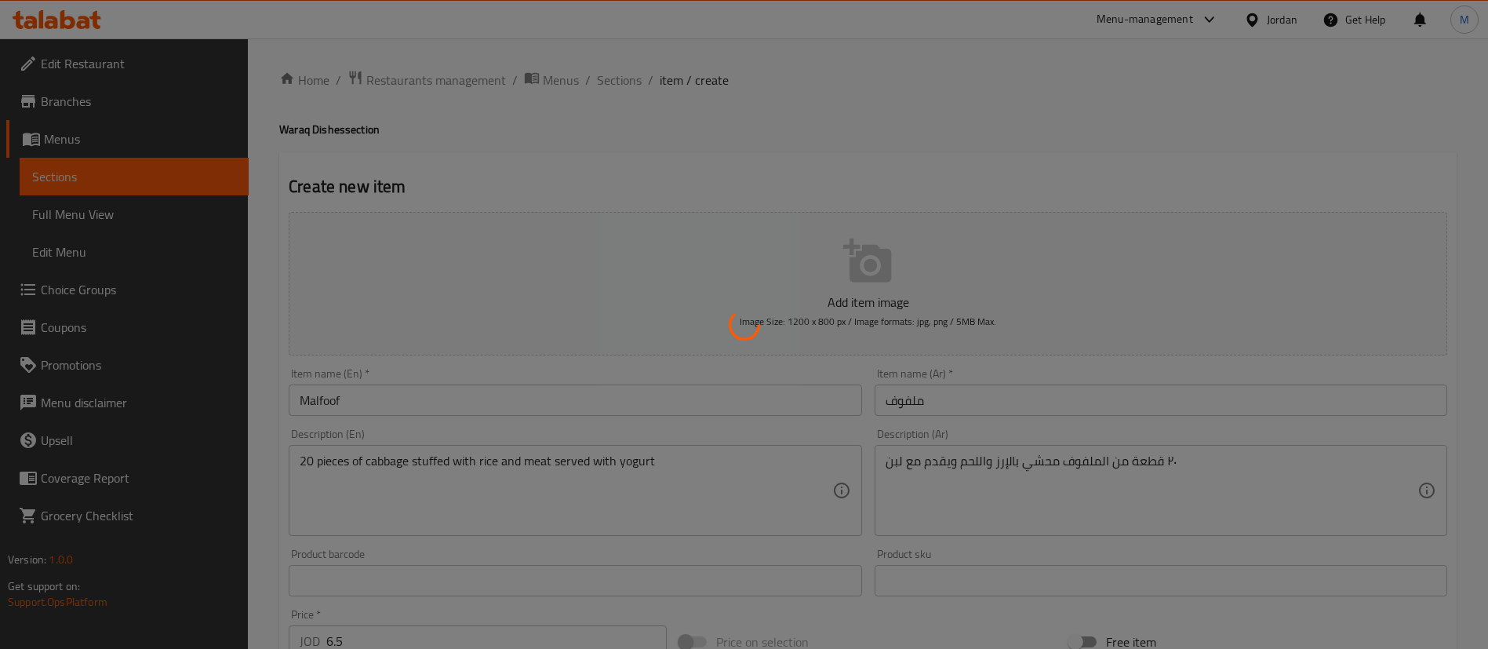
type input "0"
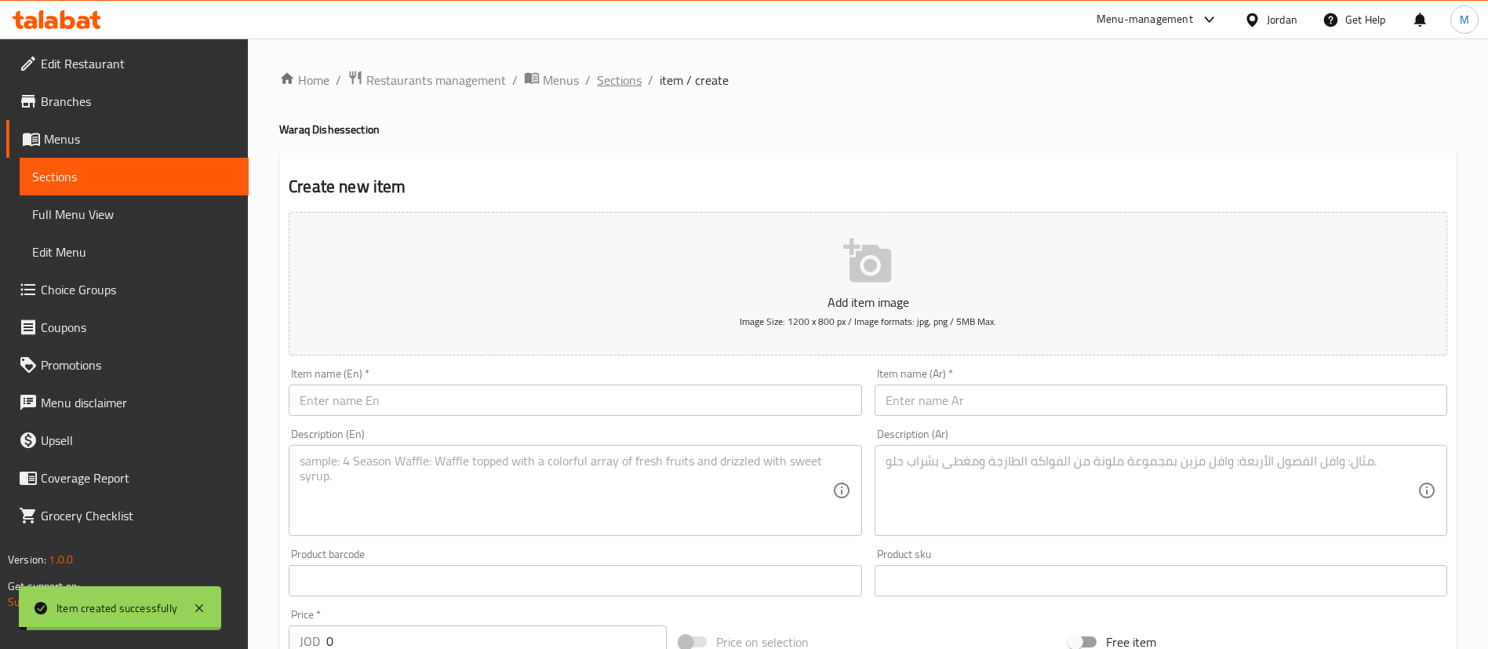
click at [618, 81] on span "Sections" at bounding box center [619, 80] width 45 height 19
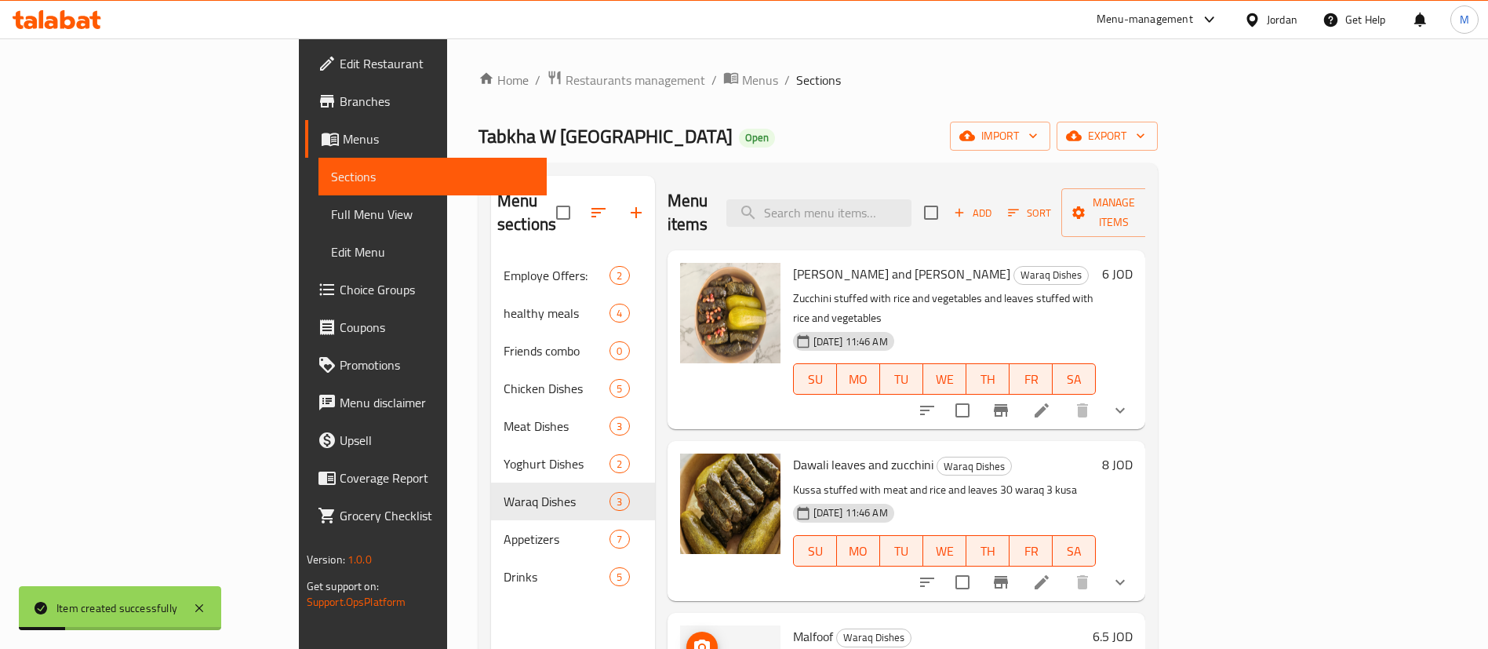
click at [699, 645] on circle "upload picture" at bounding box center [701, 647] width 5 height 5
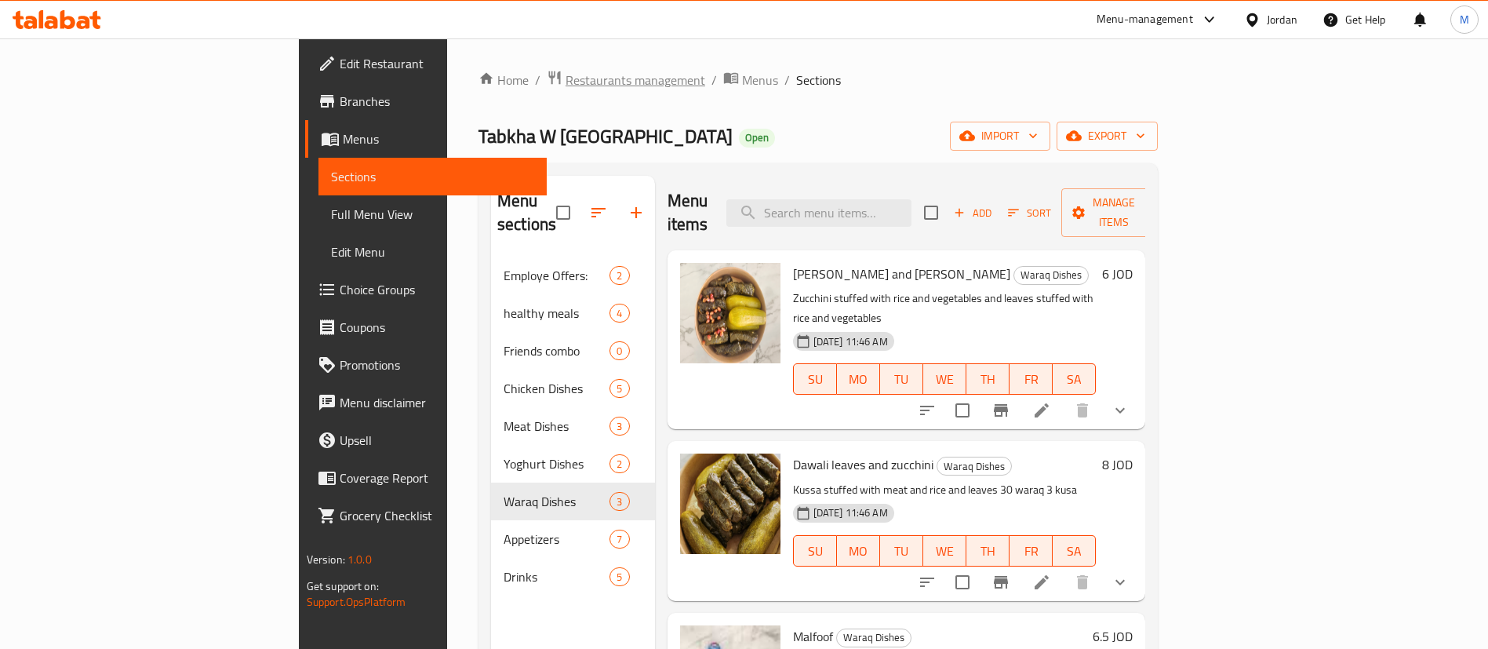
click at [565, 72] on span "Restaurants management" at bounding box center [635, 80] width 140 height 19
